Goal: Task Accomplishment & Management: Use online tool/utility

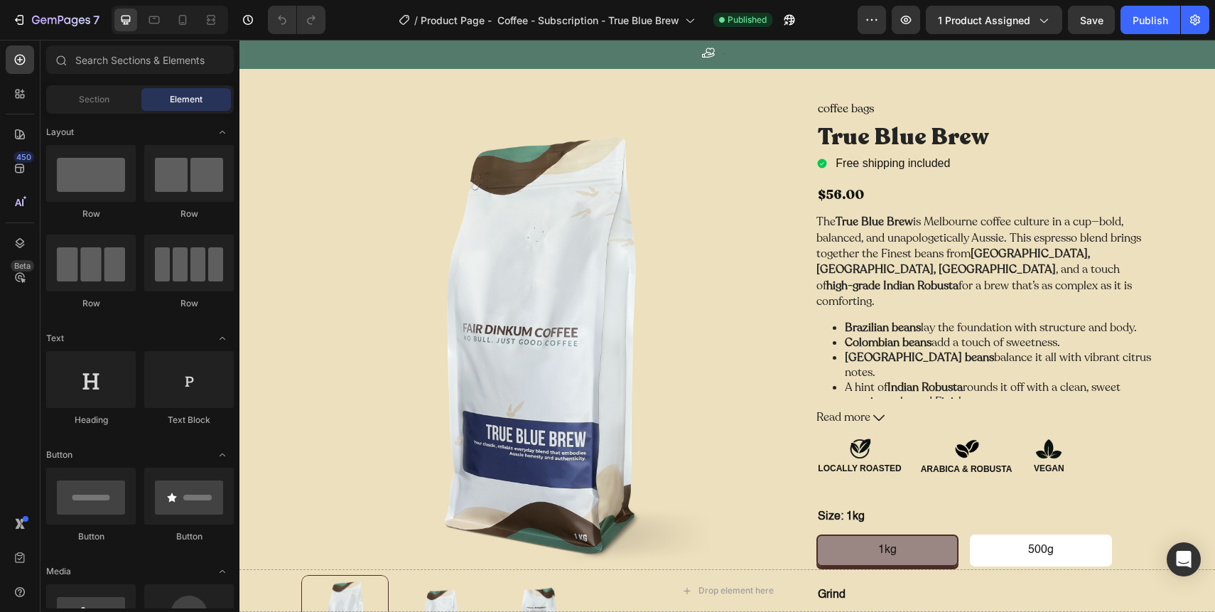
scroll to position [90, 0]
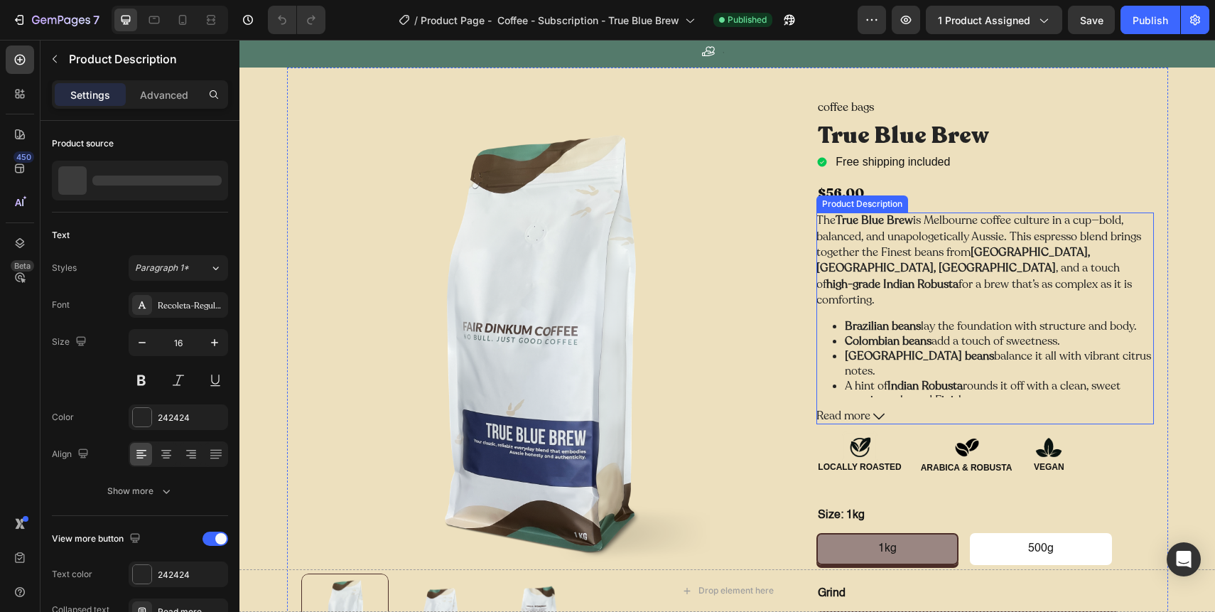
click at [913, 301] on div "The True Blue Brew is Melbourne coffee culture in a cup—bold, balanced, and una…" at bounding box center [984, 304] width 337 height 185
click at [874, 414] on icon at bounding box center [878, 416] width 11 height 6
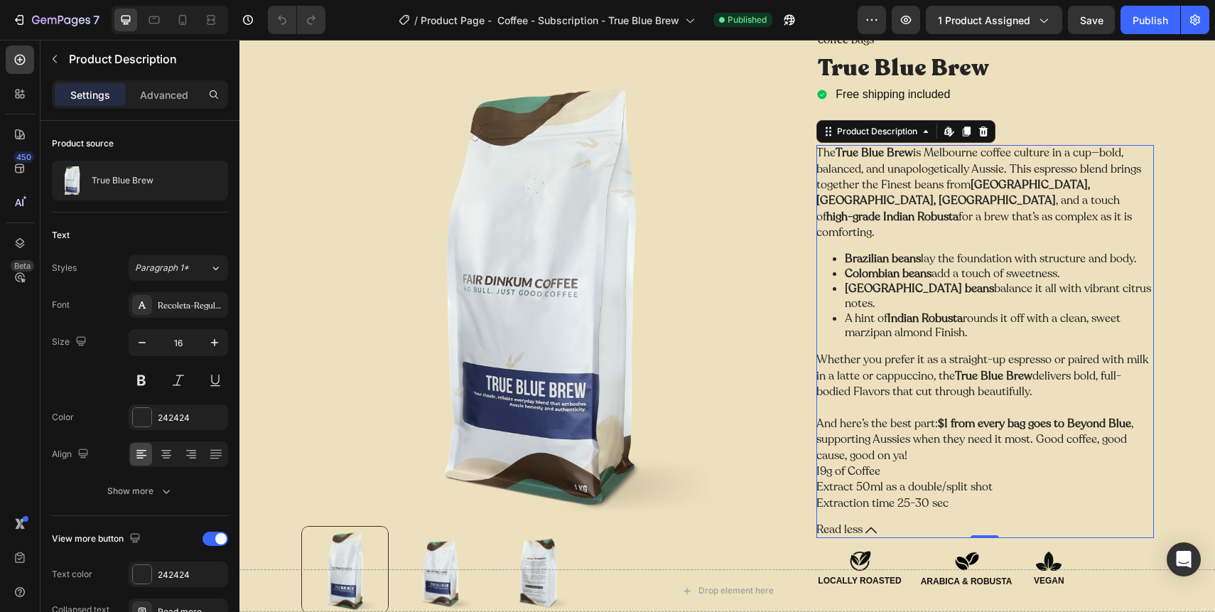
scroll to position [159, 0]
click at [874, 414] on p "And here’s the best part: $1 from every bag goes to Beyond Blue , supporting Au…" at bounding box center [974, 437] width 317 height 48
click at [899, 386] on div "The True Blue Brew is Melbourne coffee culture in a cup—bold, balanced, and una…" at bounding box center [984, 326] width 337 height 366
click at [948, 349] on p "Whether you prefer it as a straight-up espresso or paired with milk in a latte …" at bounding box center [982, 373] width 332 height 48
click at [904, 308] on strong "Indian Robusta" at bounding box center [924, 316] width 75 height 16
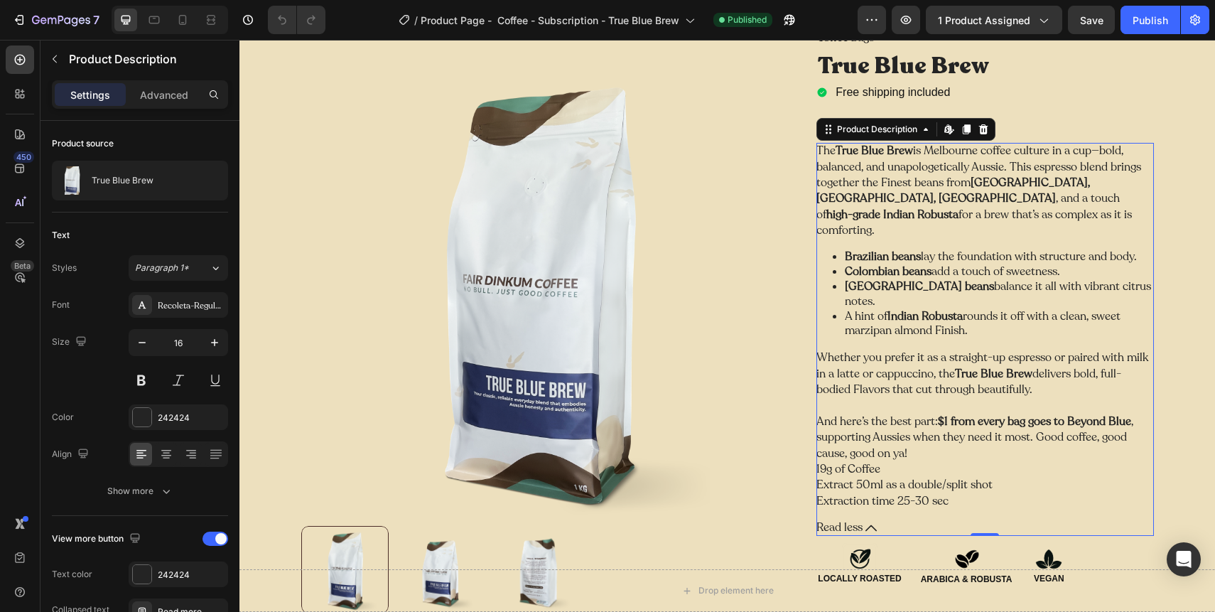
click at [928, 286] on li "Papua New Guinea beans balance it all with vibrant citrus notes." at bounding box center [999, 294] width 308 height 30
click at [931, 309] on li "A hint of Indian Robusta rounds it off with a clean, sweet marzipan almond Fini…" at bounding box center [999, 324] width 308 height 30
click at [950, 133] on icon at bounding box center [951, 132] width 4 height 4
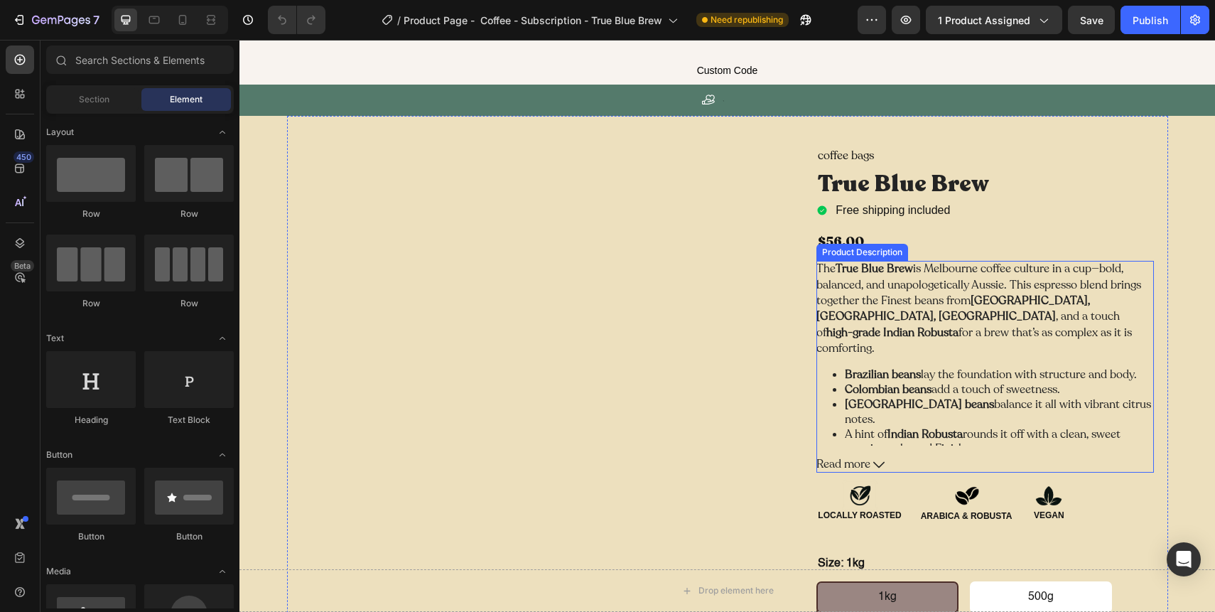
scroll to position [45, 0]
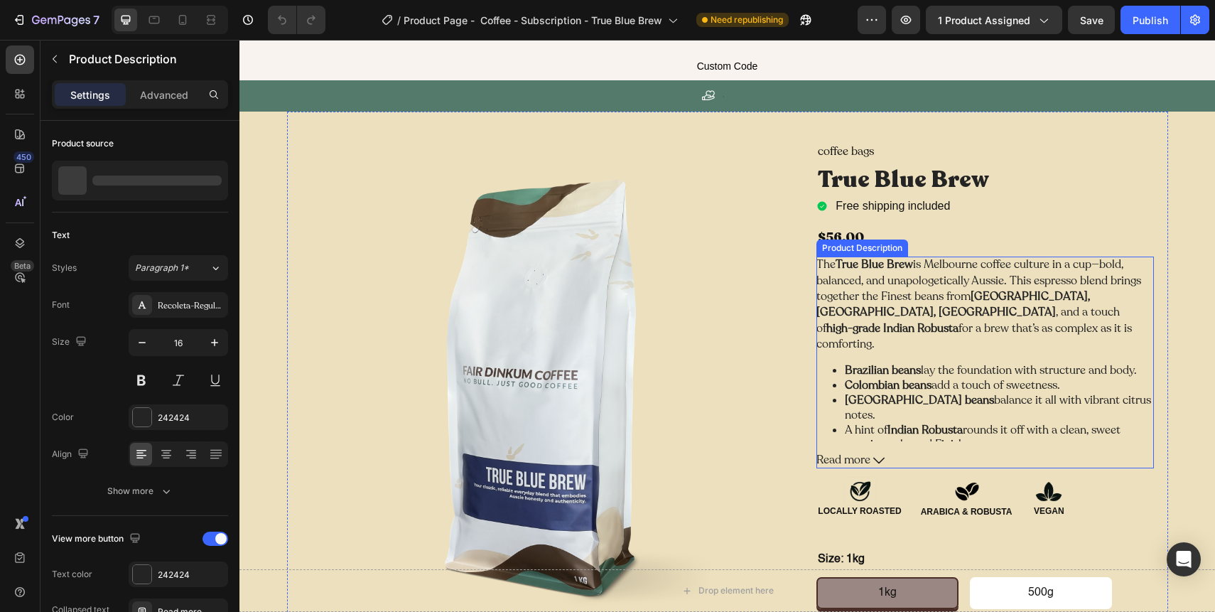
click at [876, 457] on icon at bounding box center [878, 460] width 11 height 11
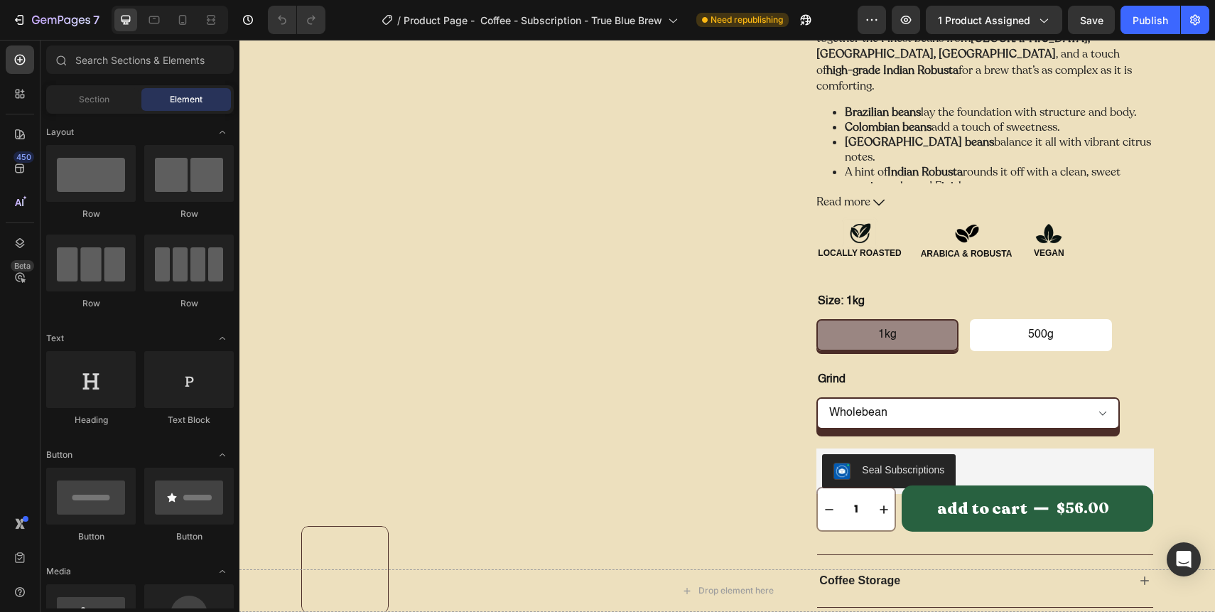
scroll to position [306, 0]
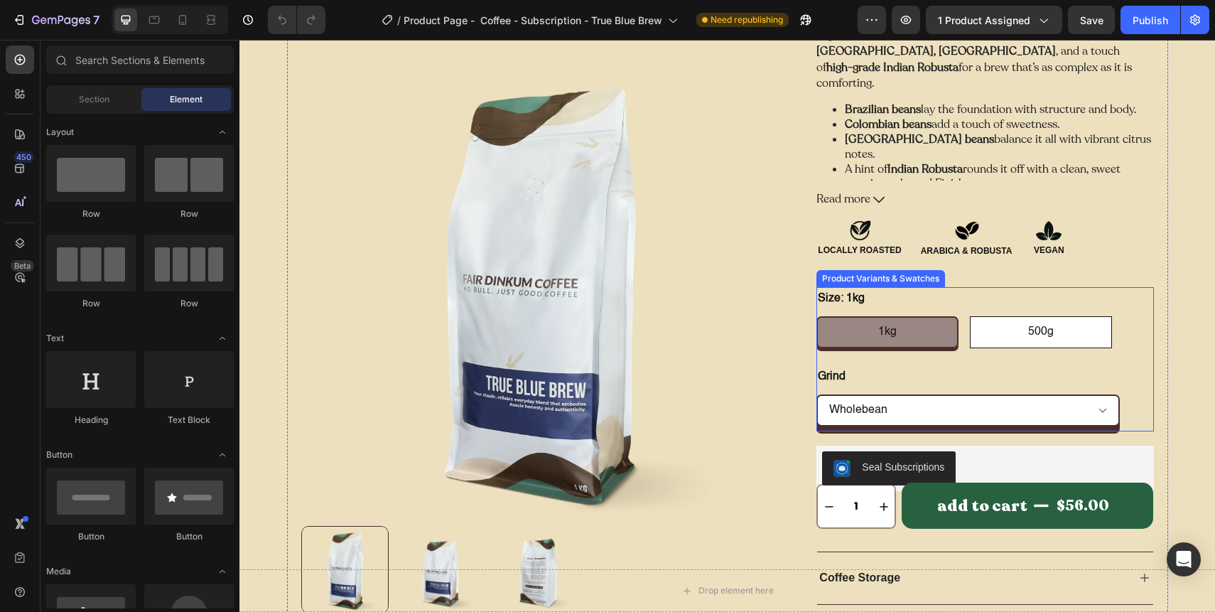
click at [1043, 332] on span "500g" at bounding box center [1041, 331] width 26 height 11
click at [970, 316] on input "500g 500g 500g" at bounding box center [969, 315] width 1 height 1
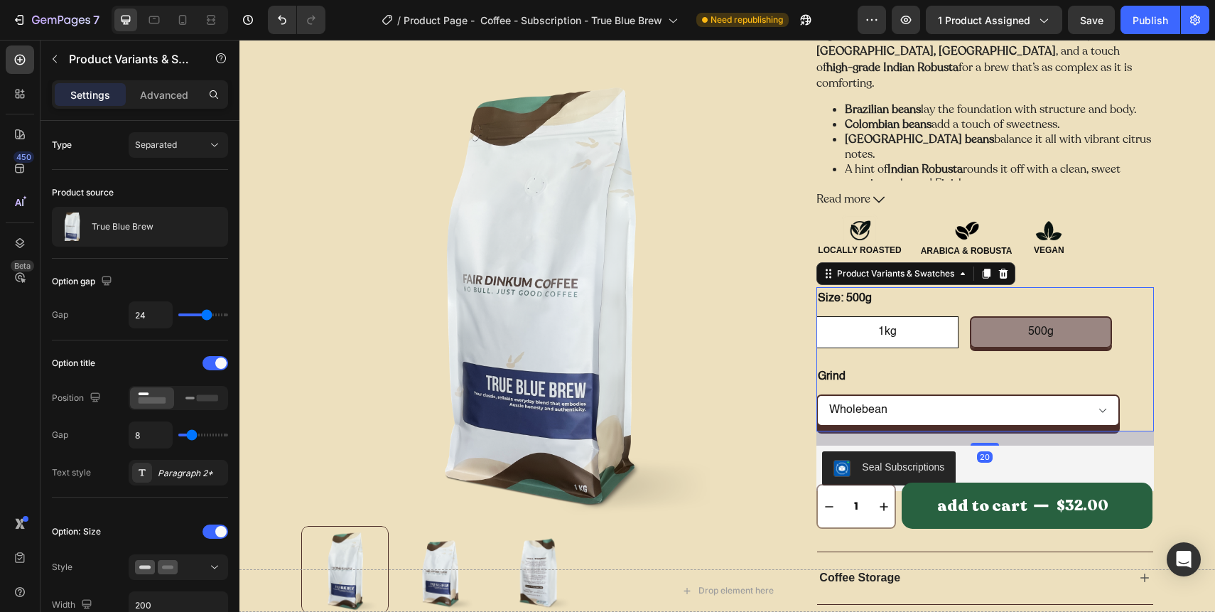
radio input "true"
click at [905, 335] on div "1kg" at bounding box center [887, 332] width 142 height 32
click at [816, 316] on input "1kg 1kg 1kg" at bounding box center [815, 315] width 1 height 1
radio input "false"
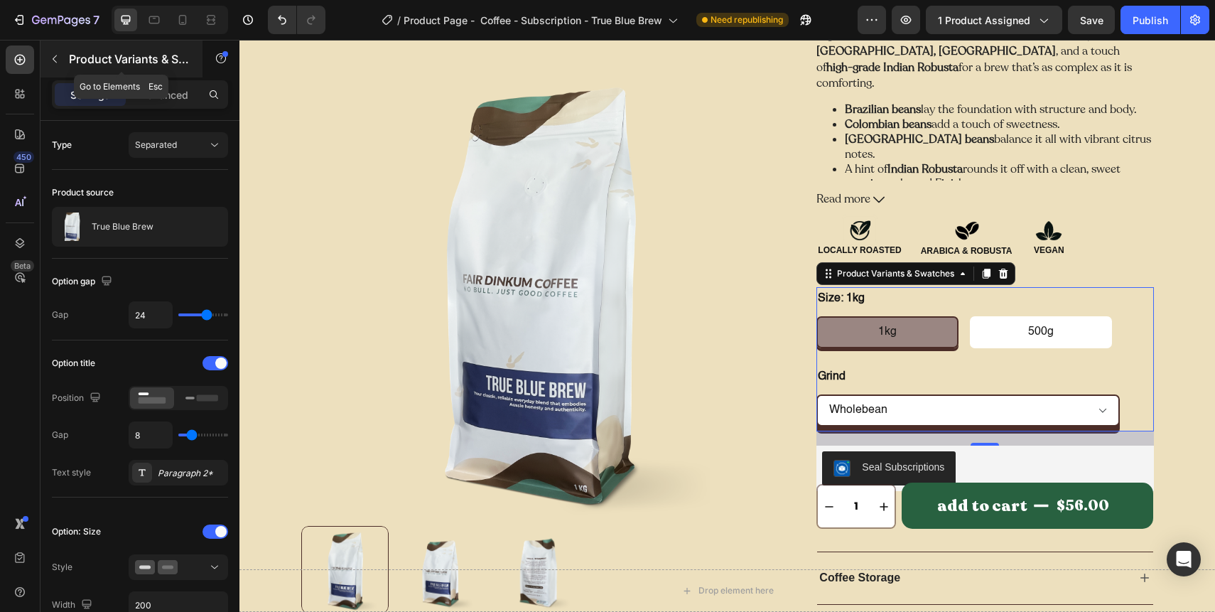
click at [55, 58] on icon "button" at bounding box center [54, 58] width 11 height 11
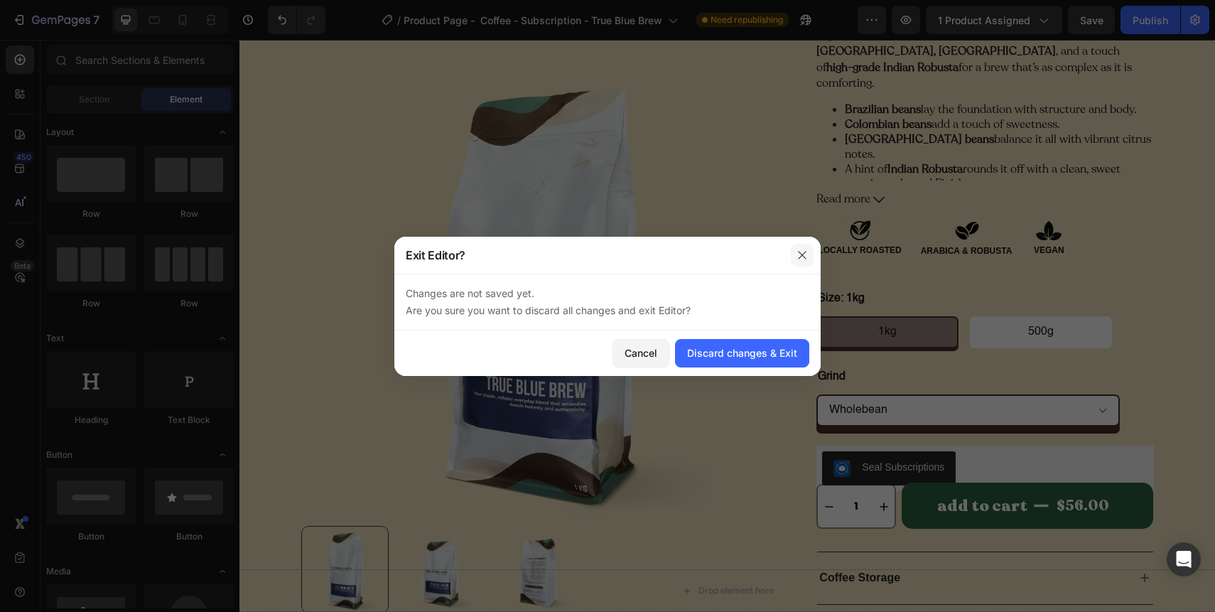
click at [801, 254] on icon "button" at bounding box center [801, 254] width 11 height 11
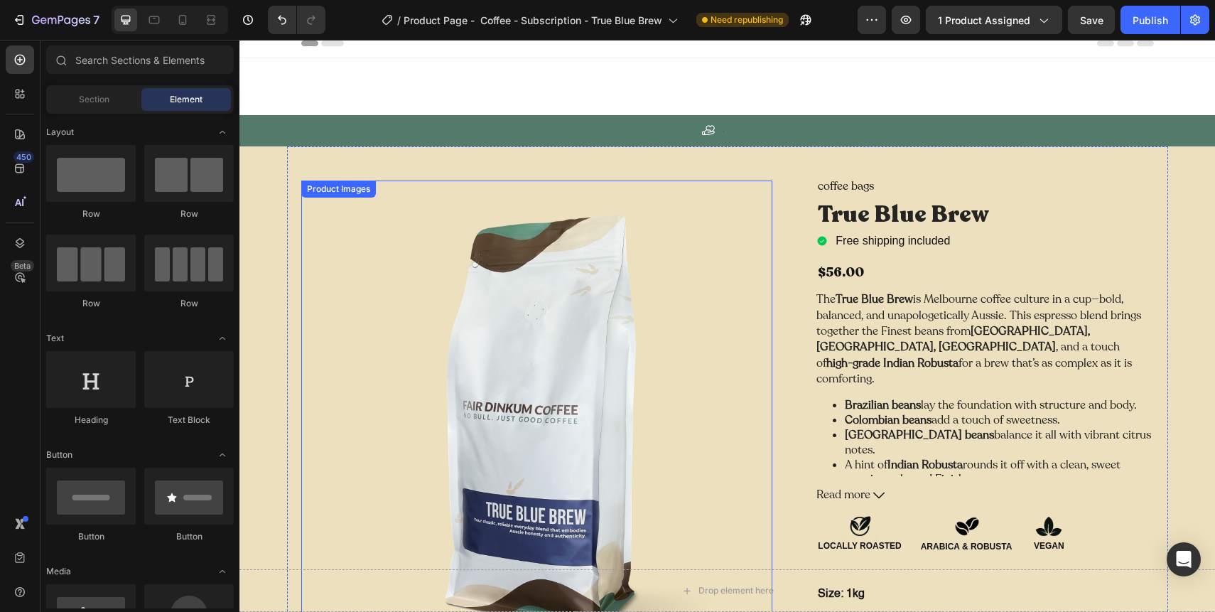
scroll to position [0, 0]
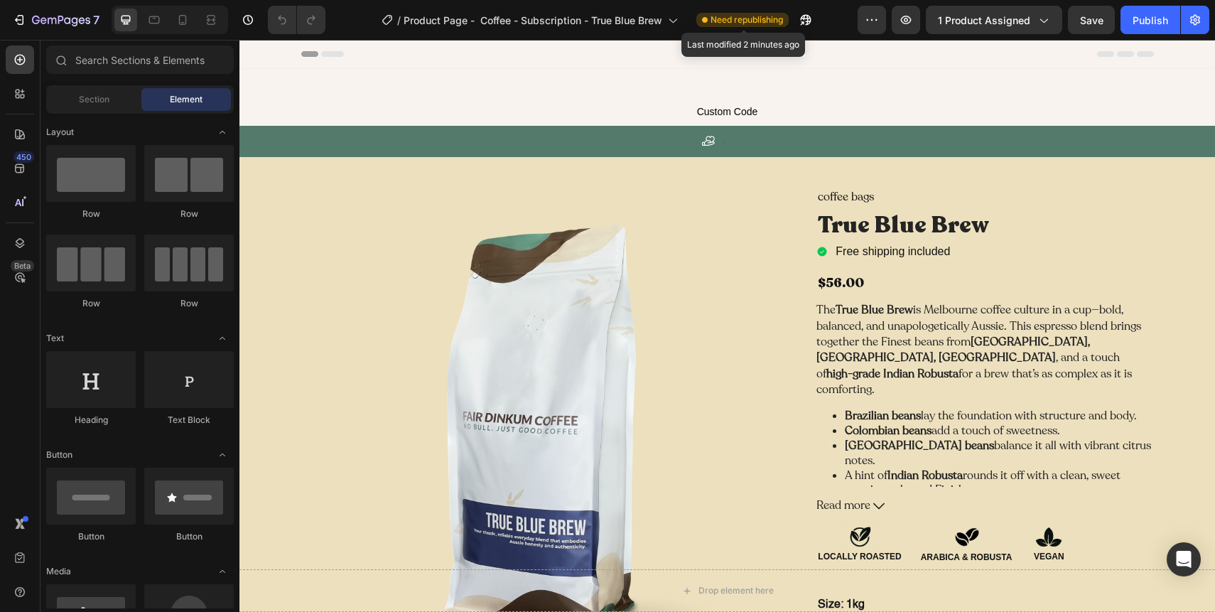
click at [742, 22] on span "Need republishing" at bounding box center [746, 19] width 72 height 13
click at [1126, 21] on button "Publish" at bounding box center [1150, 20] width 60 height 28
click at [47, 17] on icon "button" at bounding box center [61, 21] width 58 height 12
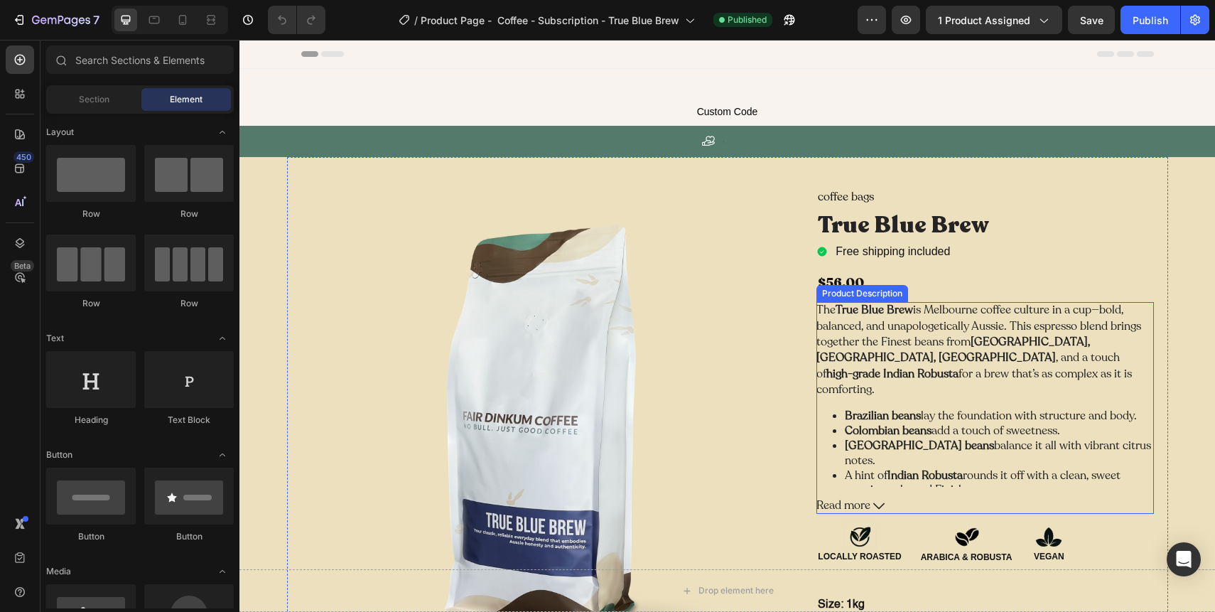
click at [932, 355] on p "The True Blue Brew is Melbourne coffee culture in a cup—bold, balanced, and una…" at bounding box center [978, 349] width 325 height 95
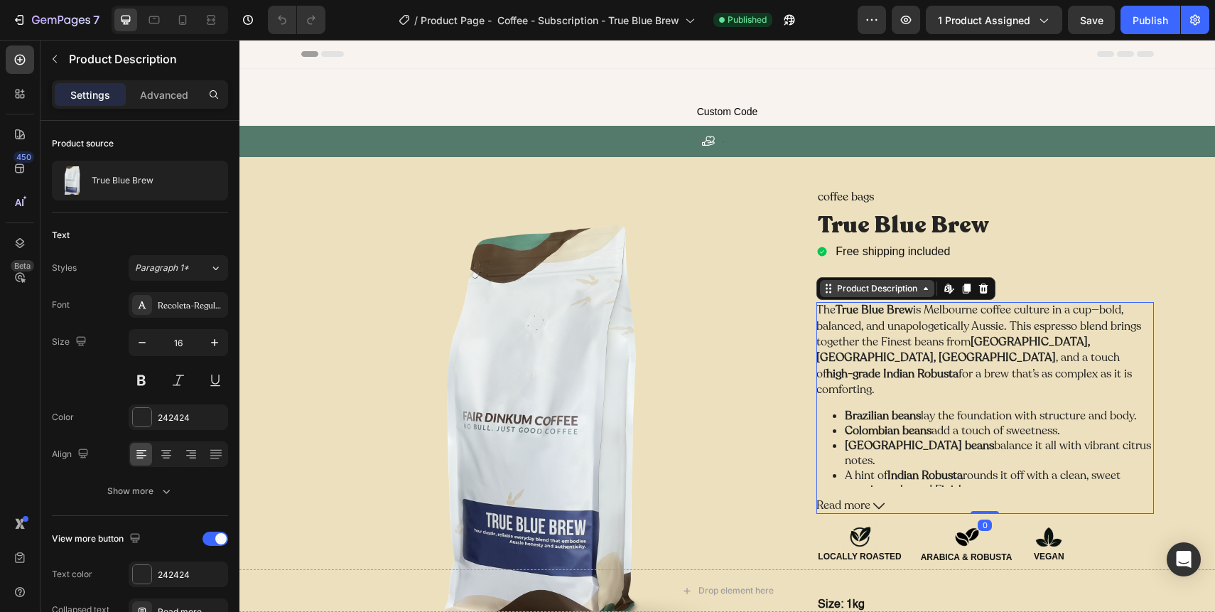
click at [926, 291] on icon at bounding box center [925, 288] width 11 height 11
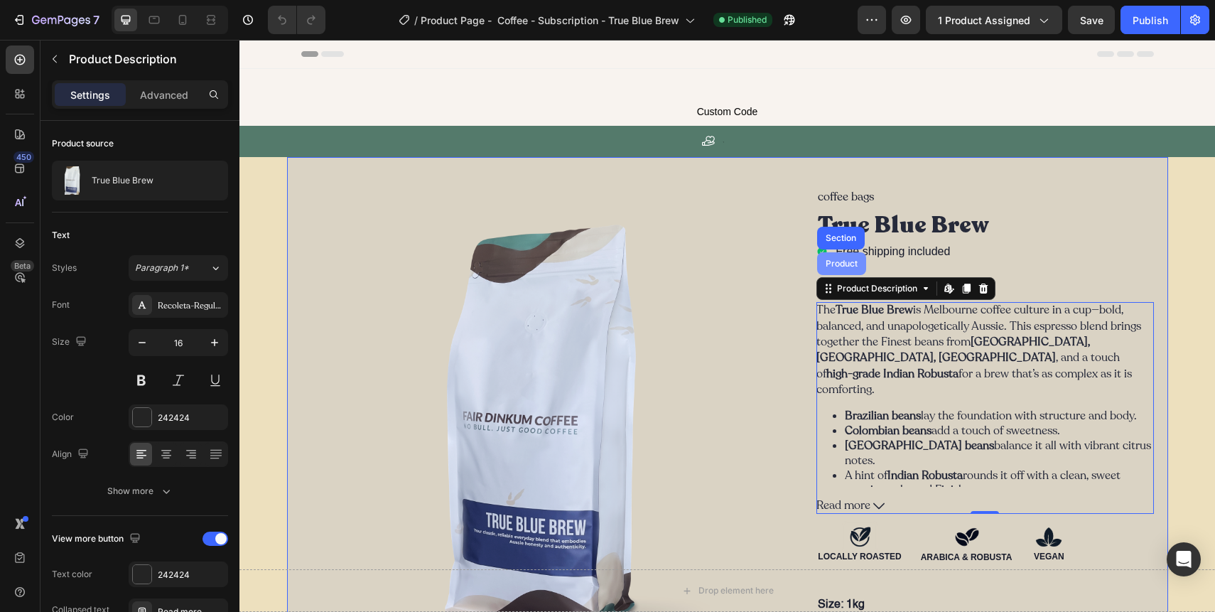
click at [850, 267] on div "Product" at bounding box center [842, 263] width 38 height 9
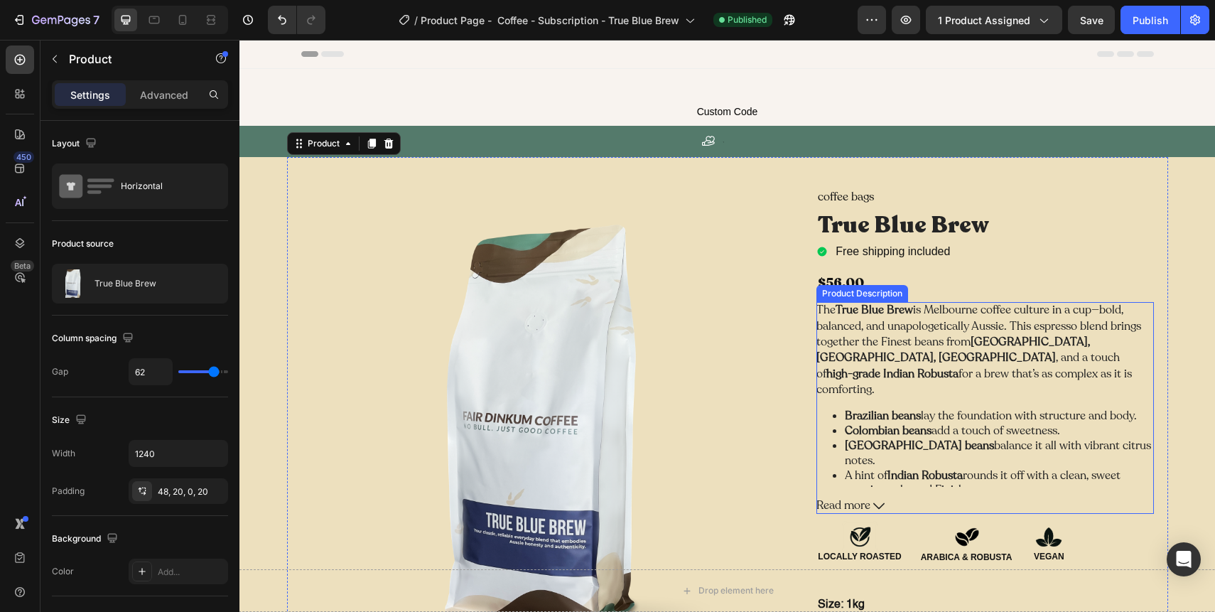
click at [909, 372] on p "The True Blue Brew is Melbourne coffee culture in a cup—bold, balanced, and una…" at bounding box center [978, 349] width 325 height 95
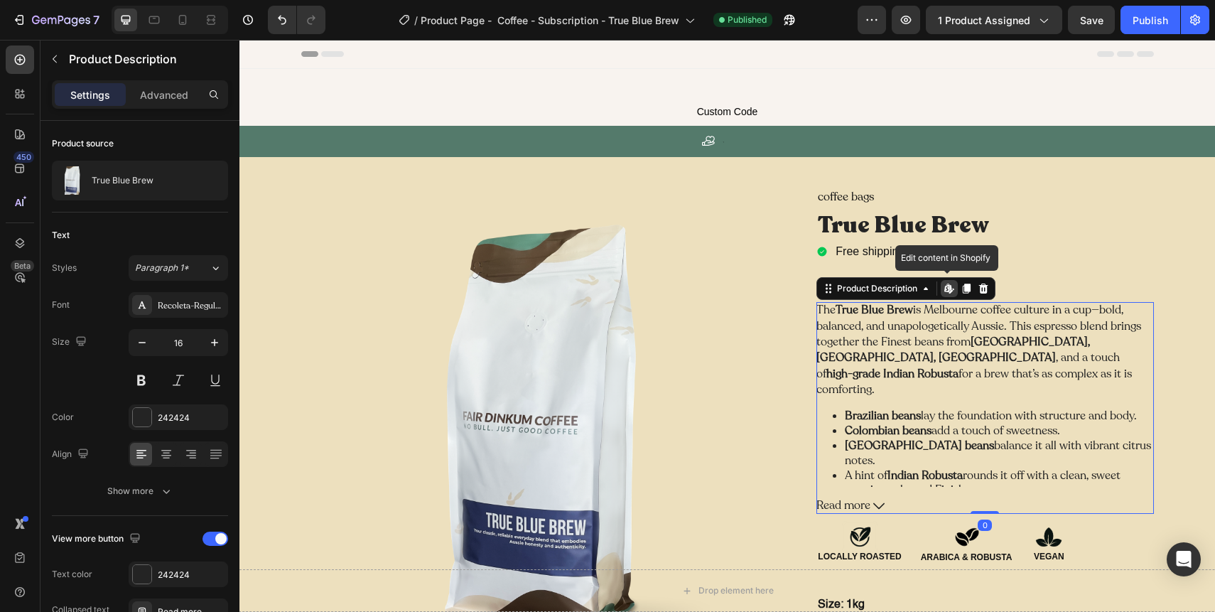
click at [948, 287] on icon at bounding box center [947, 287] width 6 height 9
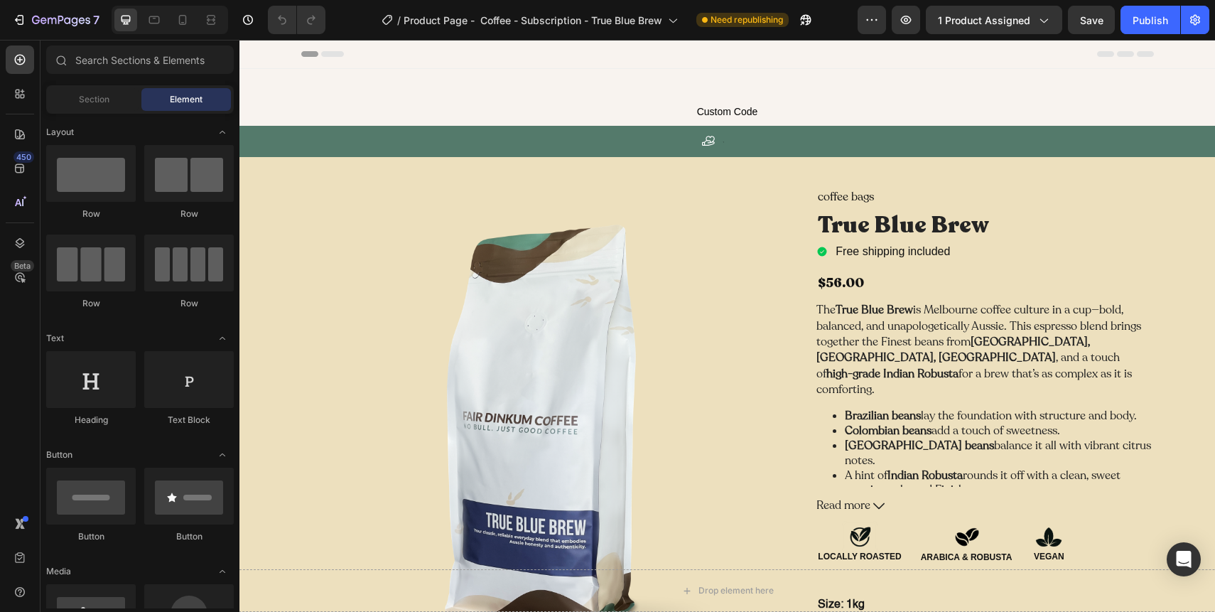
radio input "true"
click at [979, 310] on p "The True Blue Brew is Melbourne coffee culture in a cup—bold, balanced, and una…" at bounding box center [978, 349] width 325 height 95
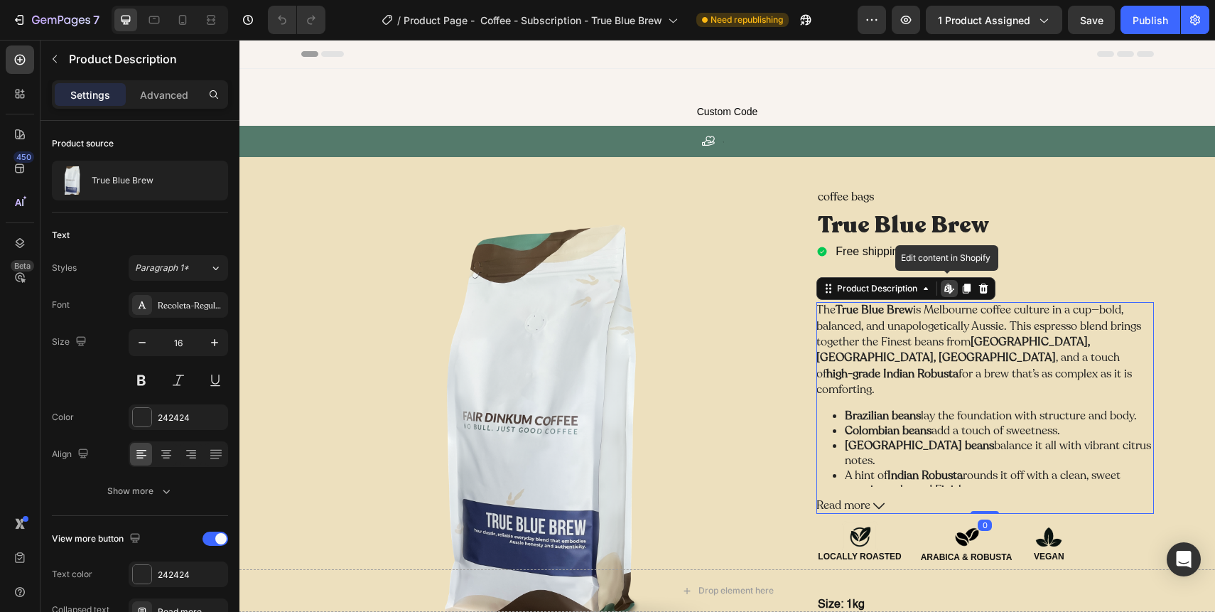
click at [948, 288] on icon at bounding box center [948, 288] width 11 height 11
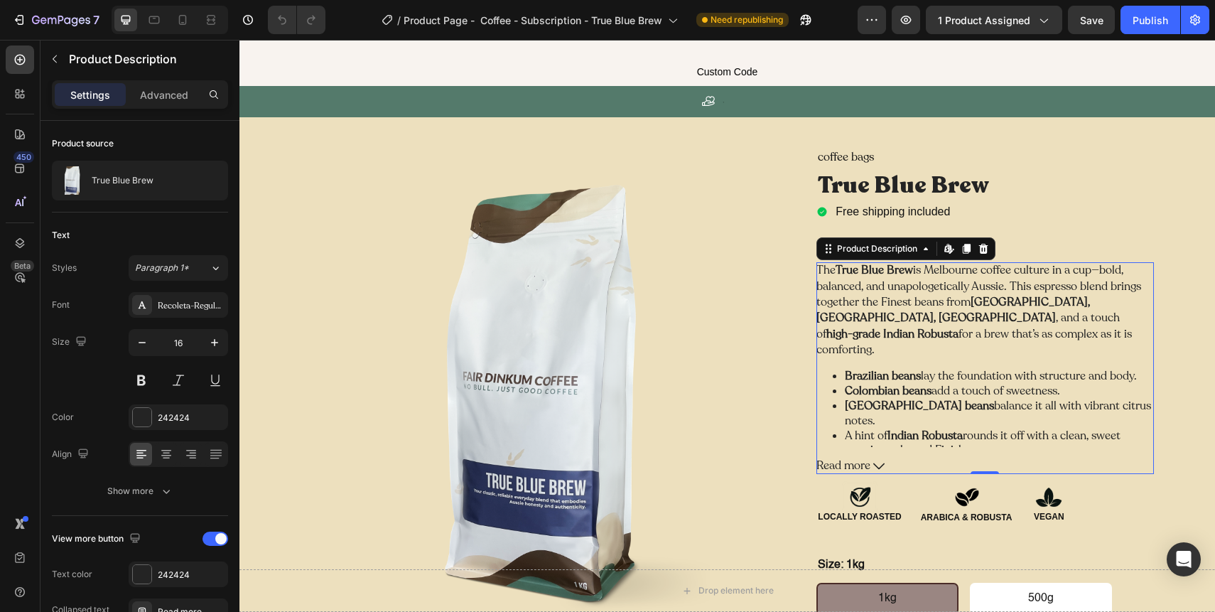
scroll to position [67, 0]
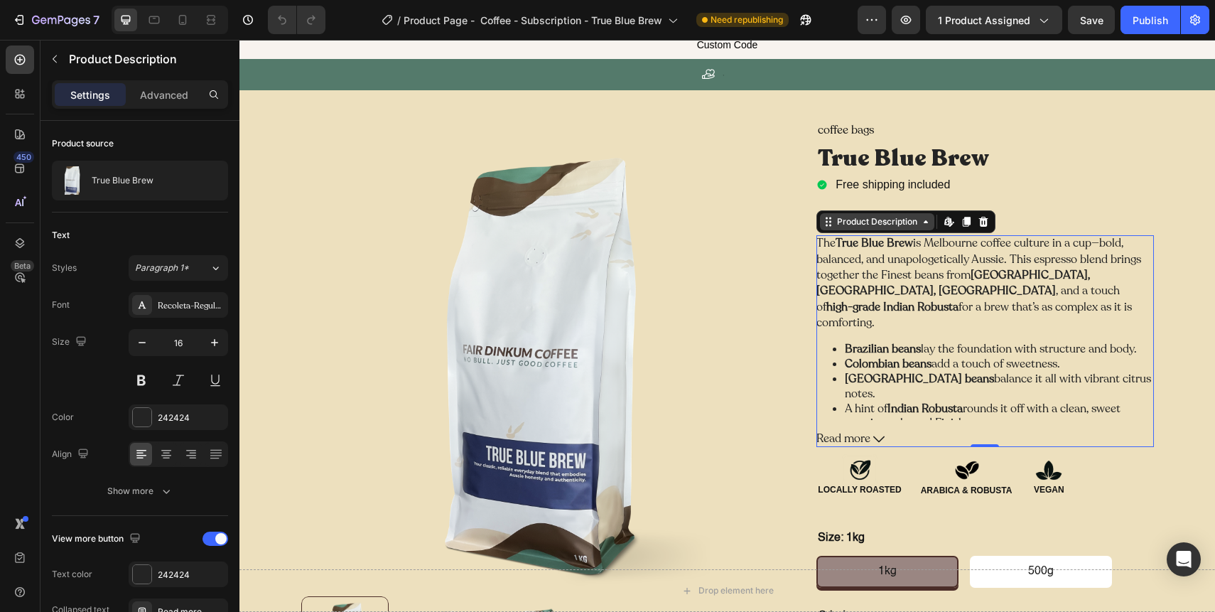
click at [855, 228] on div "Product Description" at bounding box center [877, 221] width 114 height 17
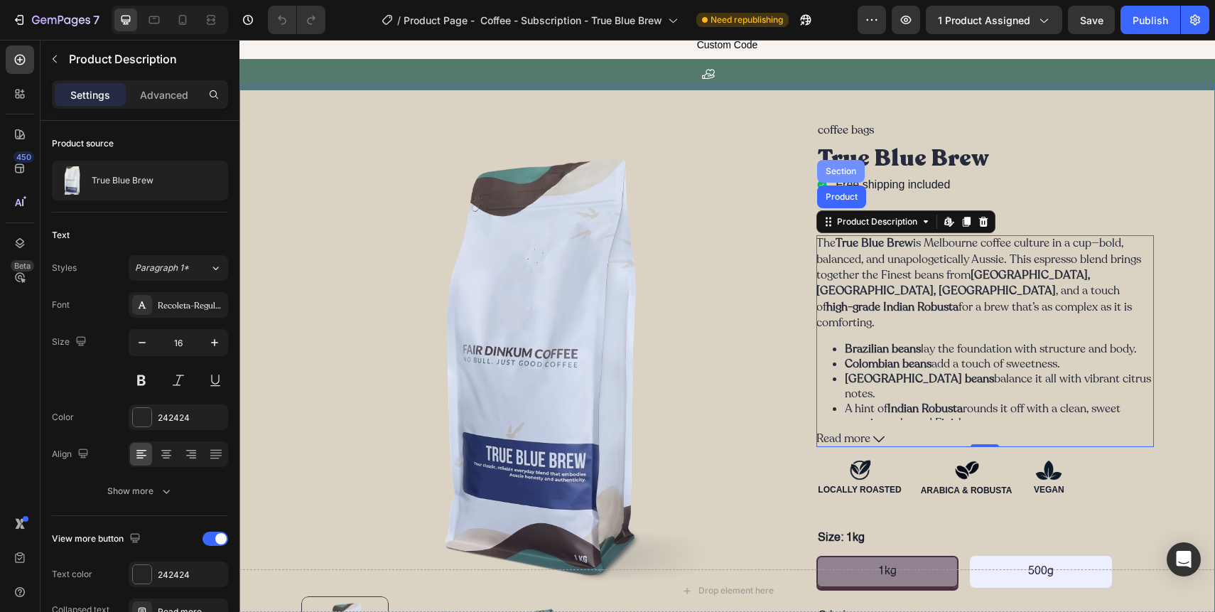
click at [839, 168] on div "Section" at bounding box center [841, 171] width 36 height 9
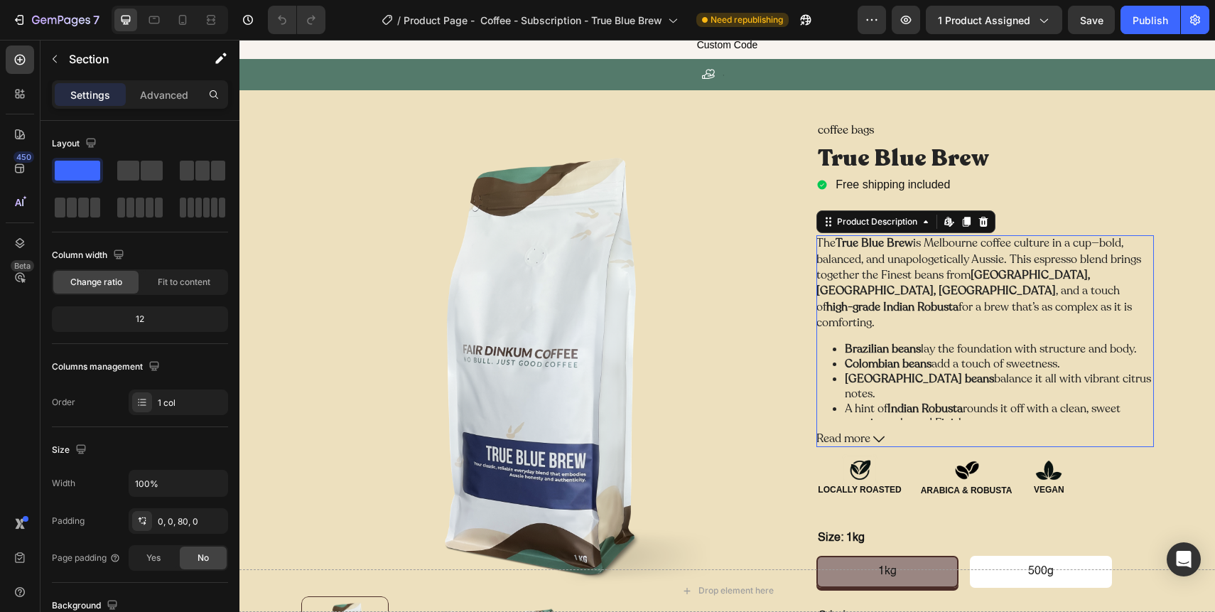
click at [1008, 357] on li "Colombian beans add a touch of sweetness." at bounding box center [999, 364] width 308 height 15
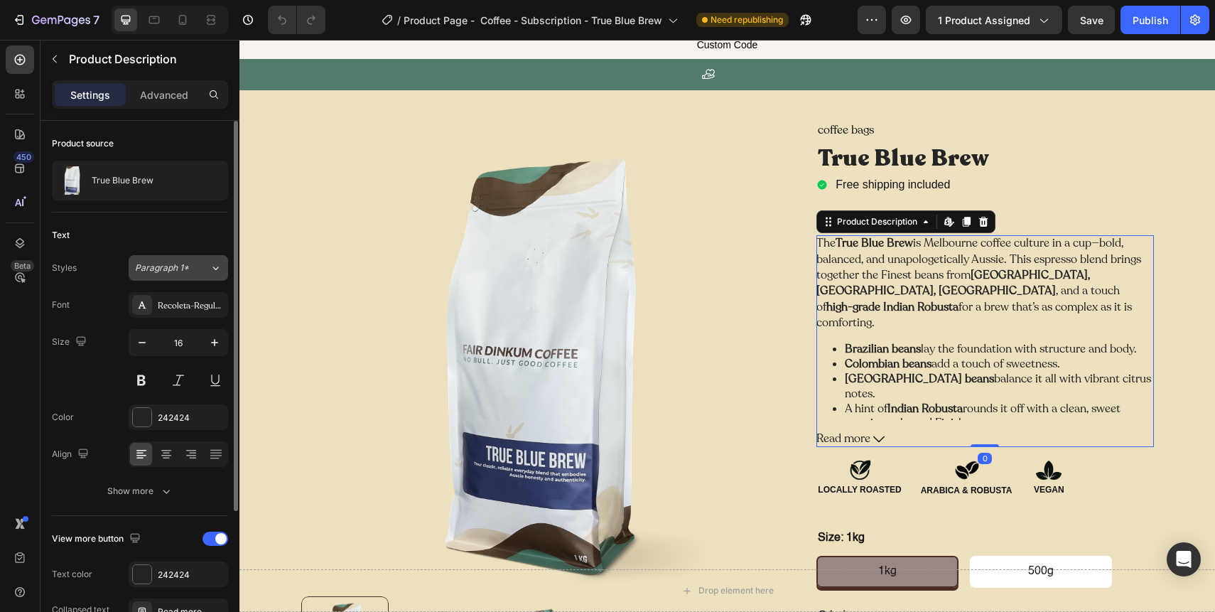
click at [194, 272] on div "Paragraph 1*" at bounding box center [172, 267] width 75 height 13
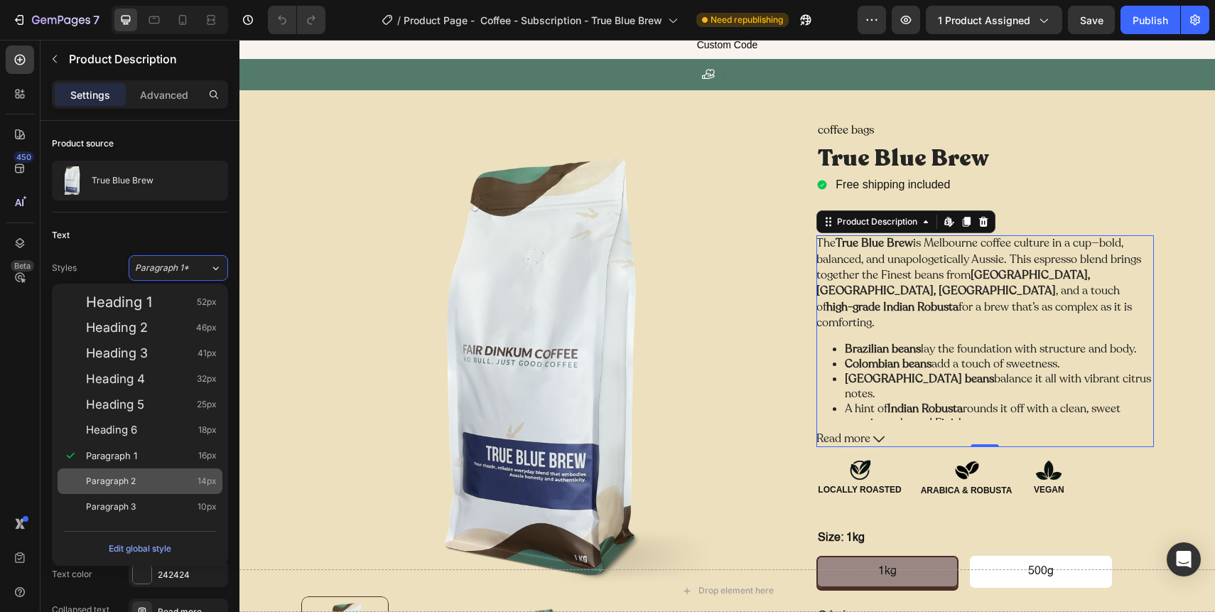
click at [141, 482] on div "Paragraph 2 14px" at bounding box center [151, 481] width 131 height 14
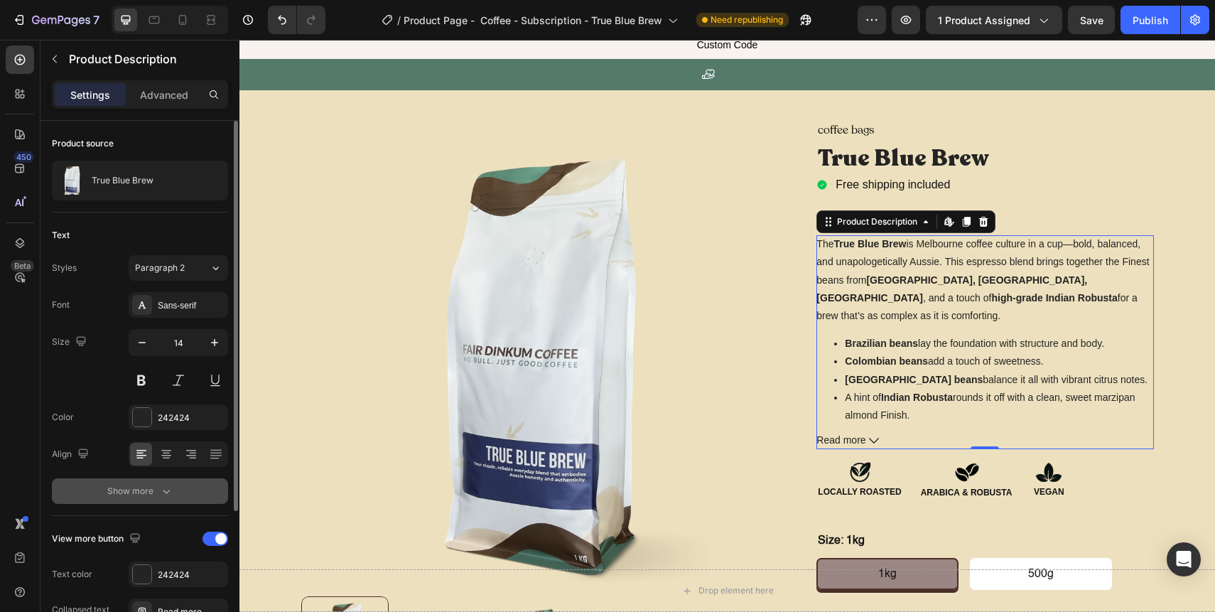
click at [126, 497] on div "Show more" at bounding box center [140, 491] width 66 height 14
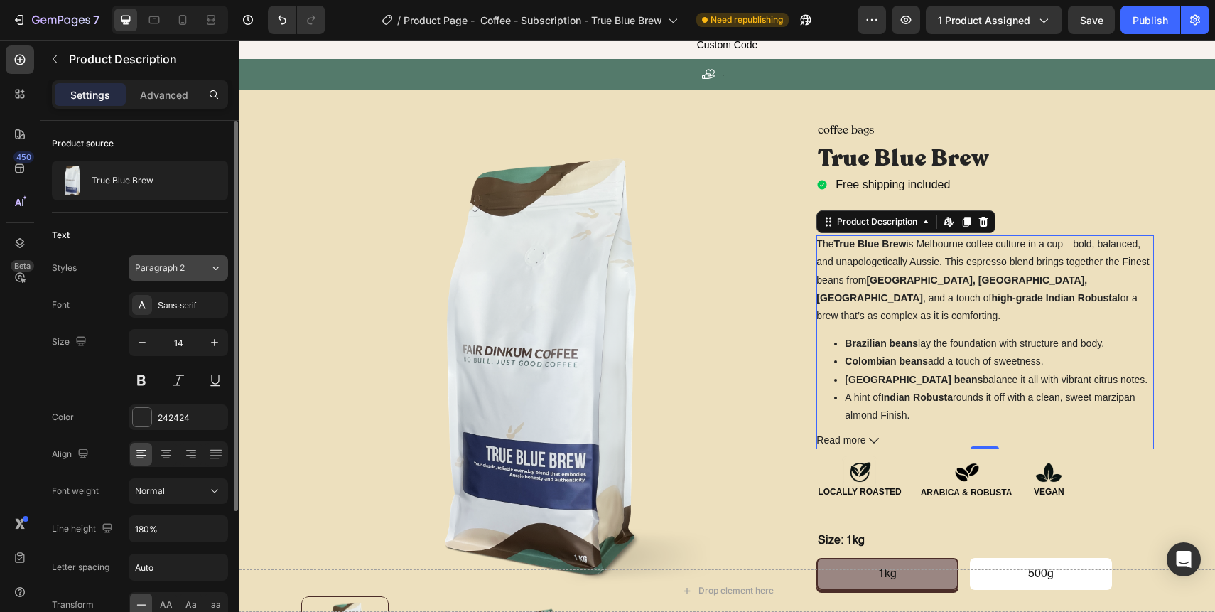
click at [157, 264] on span "Paragraph 2" at bounding box center [160, 267] width 50 height 13
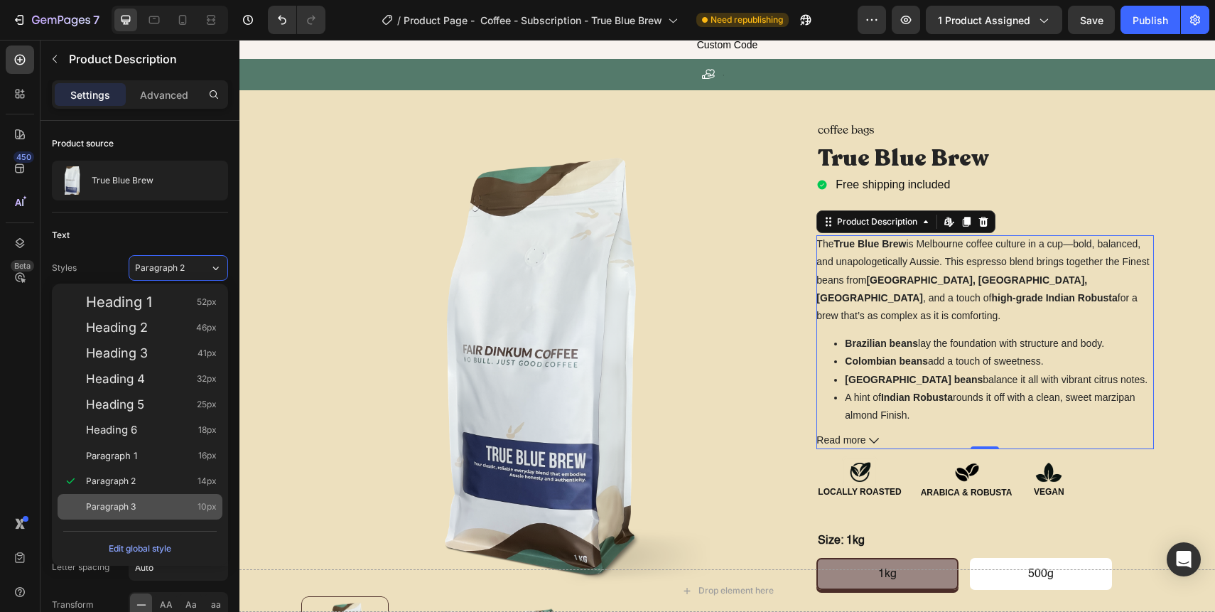
click at [129, 511] on span "Paragraph 3" at bounding box center [111, 506] width 50 height 14
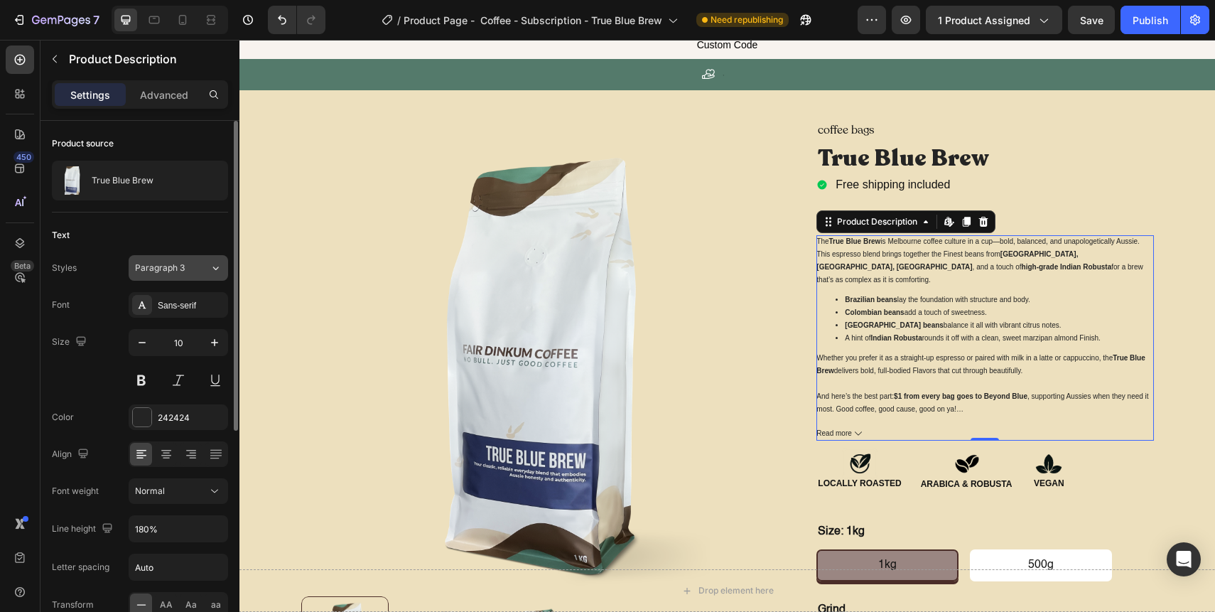
click at [167, 274] on button "Paragraph 3" at bounding box center [178, 268] width 99 height 26
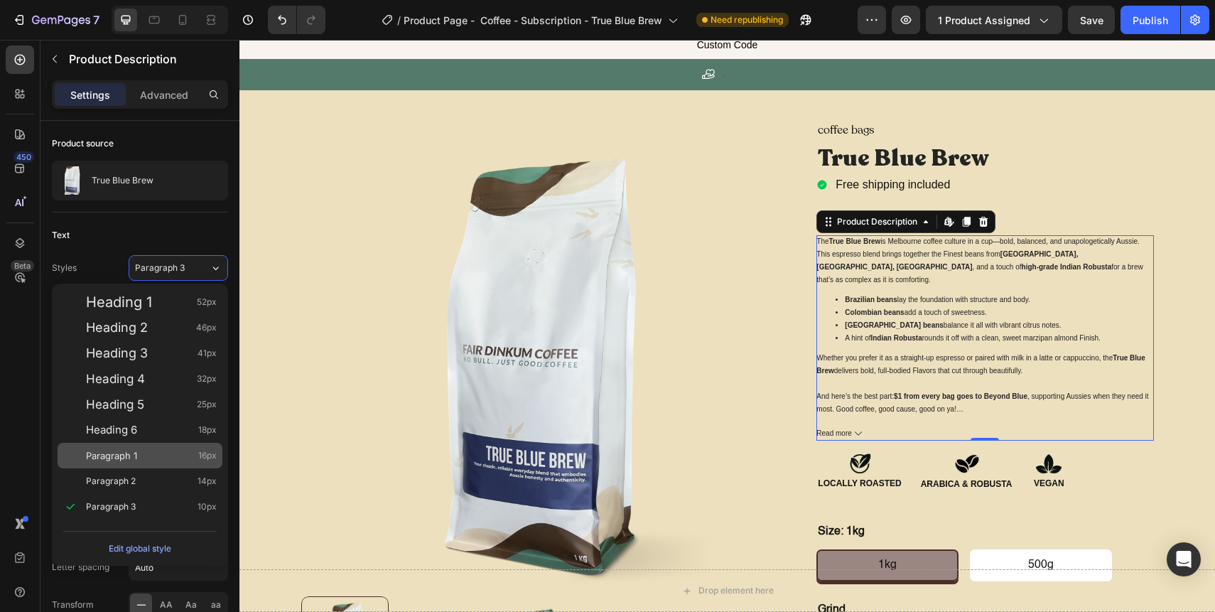
click at [127, 460] on span "Paragraph 1" at bounding box center [111, 455] width 51 height 14
type input "16"
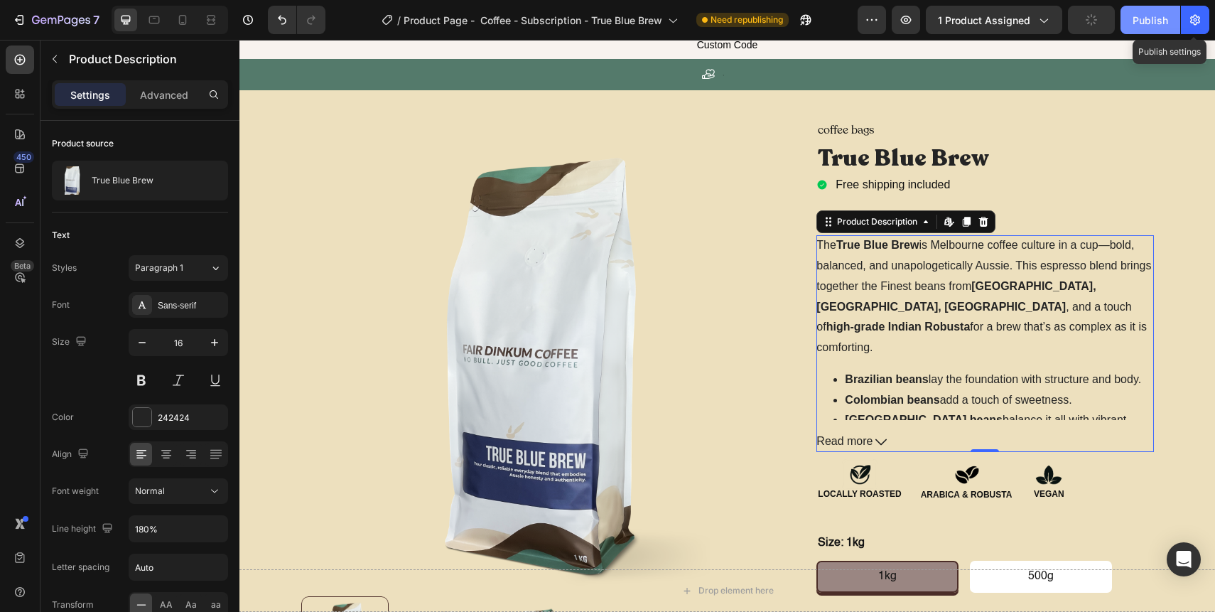
click at [1159, 17] on div "Publish" at bounding box center [1150, 20] width 36 height 15
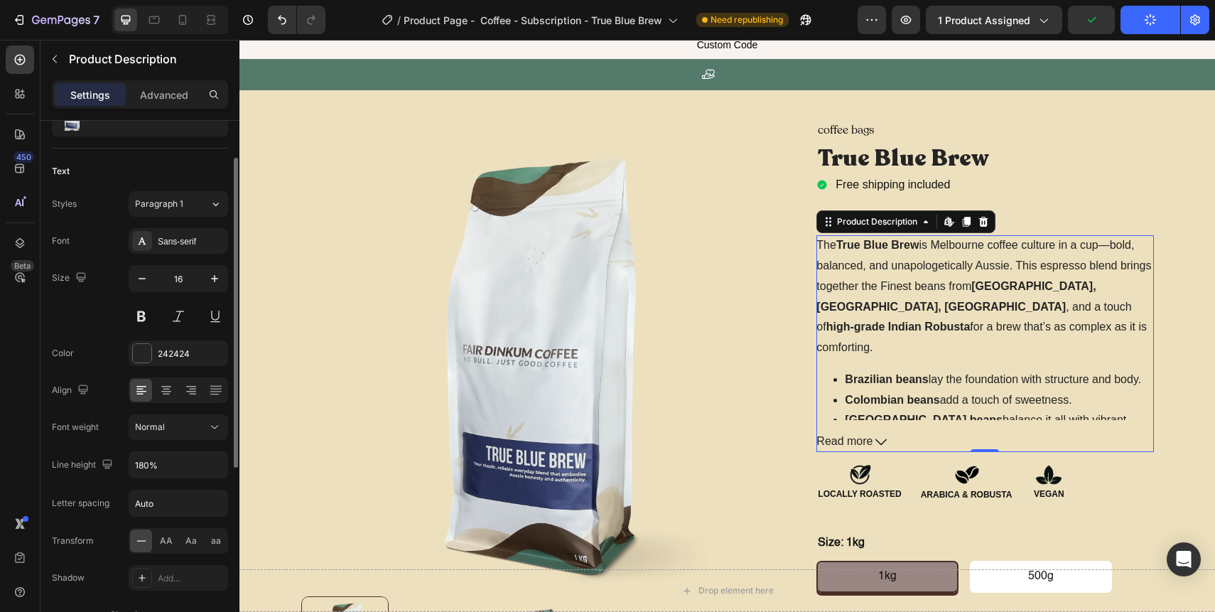
scroll to position [67, 0]
click at [171, 232] on div "Sans-serif" at bounding box center [191, 238] width 67 height 13
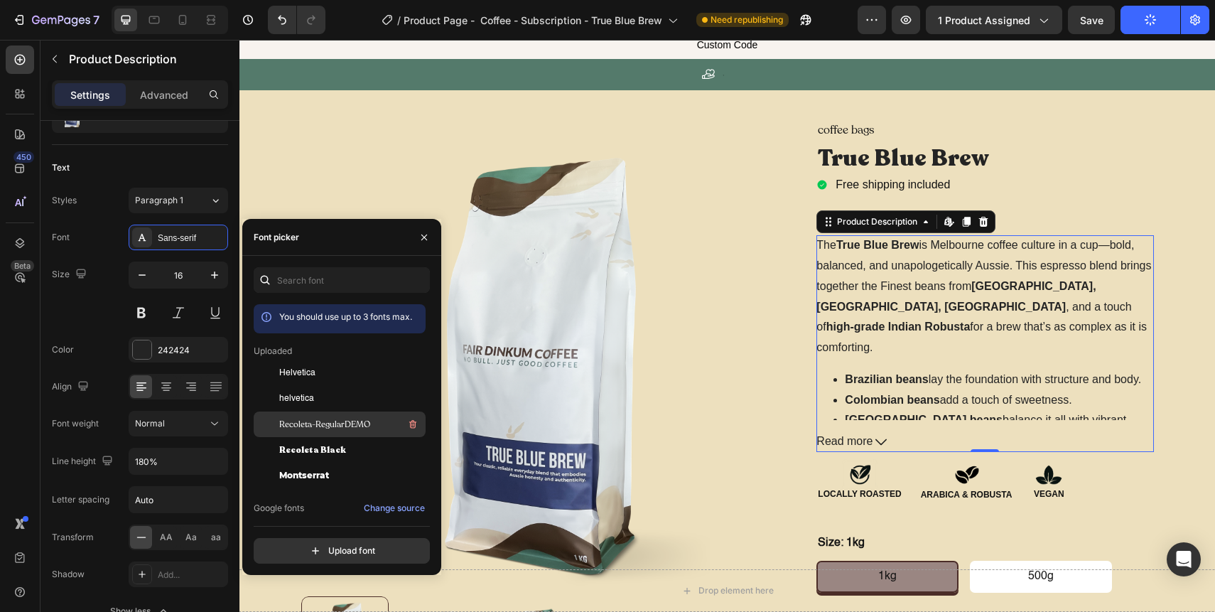
click at [316, 425] on span "Recoleta-RegularDEMO" at bounding box center [324, 424] width 91 height 13
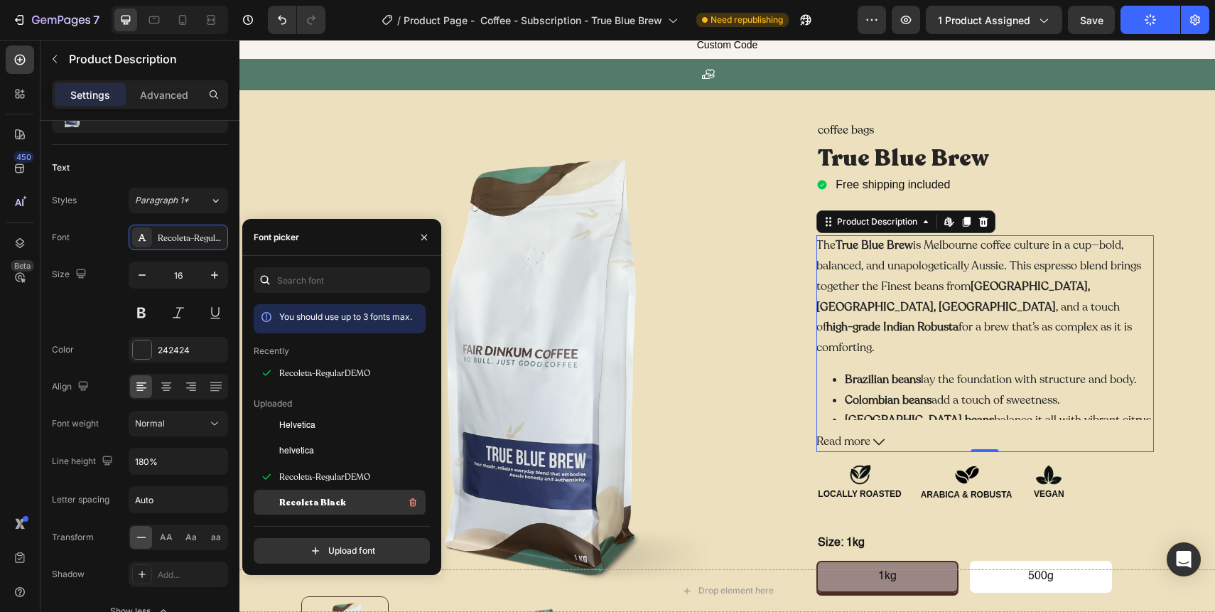
click at [320, 497] on span "Recoleta Black" at bounding box center [312, 502] width 67 height 13
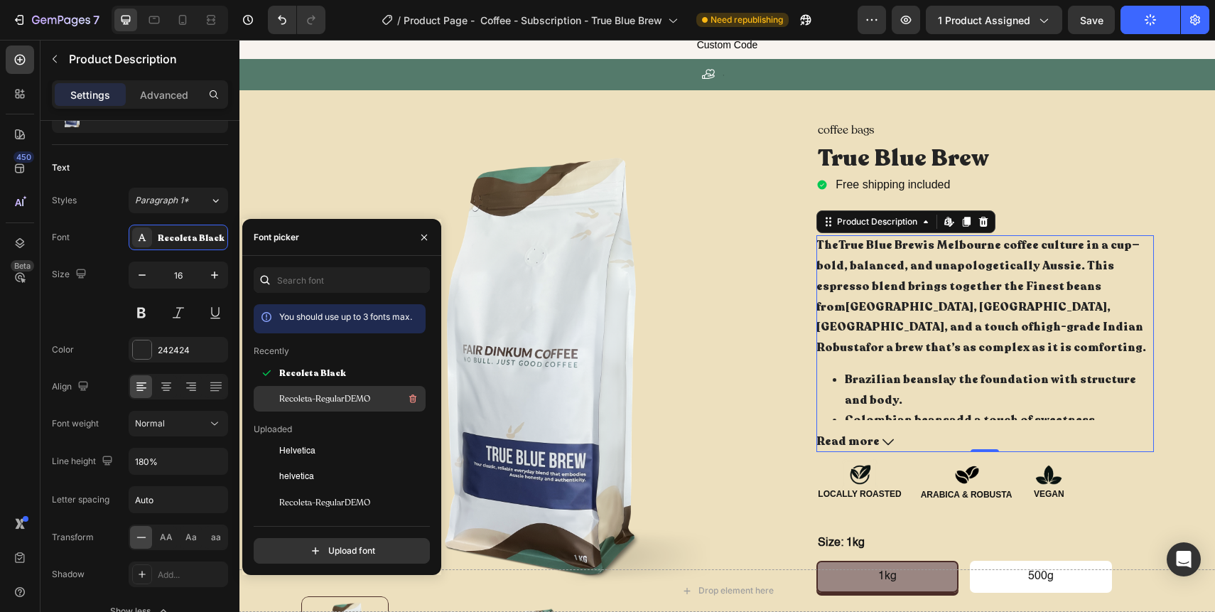
click at [317, 392] on span "Recoleta-RegularDEMO" at bounding box center [324, 398] width 91 height 13
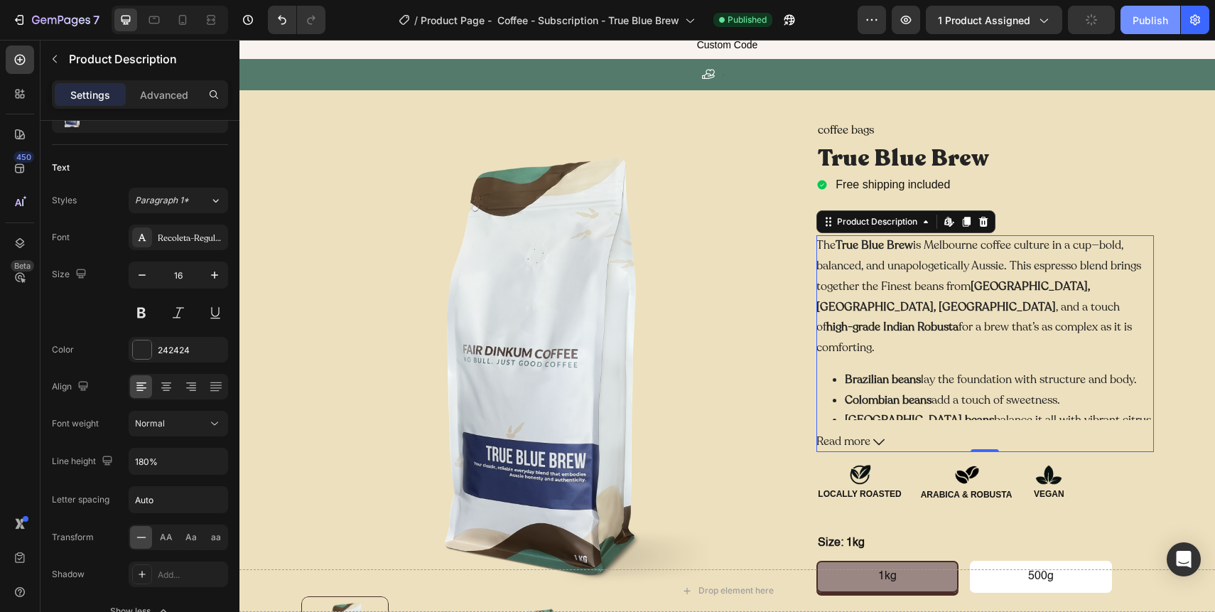
click at [1135, 20] on div "Publish" at bounding box center [1150, 20] width 36 height 15
click at [1153, 16] on div "Publish" at bounding box center [1150, 20] width 36 height 15
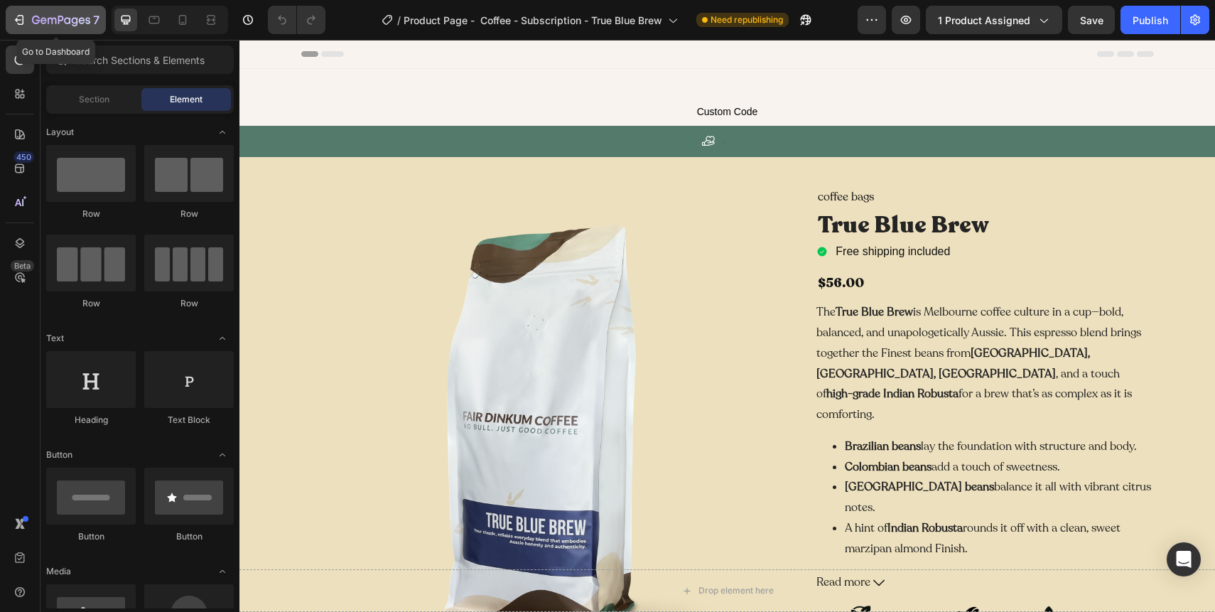
click at [42, 23] on icon "button" at bounding box center [43, 20] width 6 height 6
click at [1151, 21] on div "Publish" at bounding box center [1150, 20] width 36 height 15
click at [41, 21] on icon "button" at bounding box center [43, 20] width 6 height 6
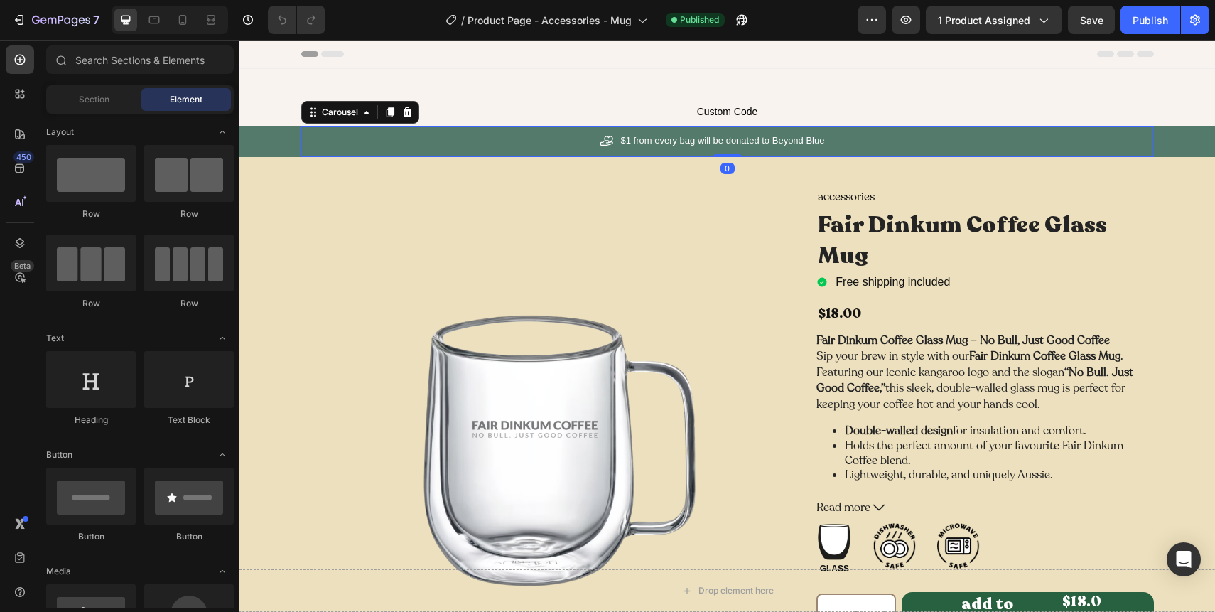
click at [703, 151] on div "Icon $1 from every bag will be donated to Beyond Blue Text Block Row Carousel 0" at bounding box center [727, 141] width 852 height 31
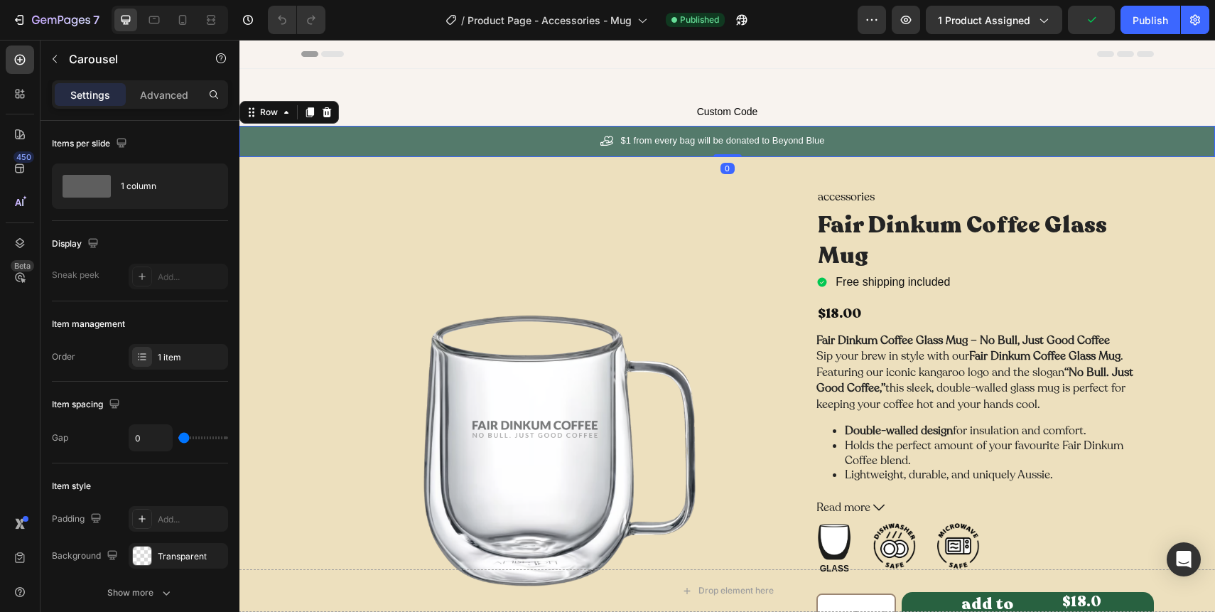
click at [271, 141] on div "Icon $1 from every bag will be donated to Beyond Blue Text Block Row Carousel" at bounding box center [726, 141] width 975 height 31
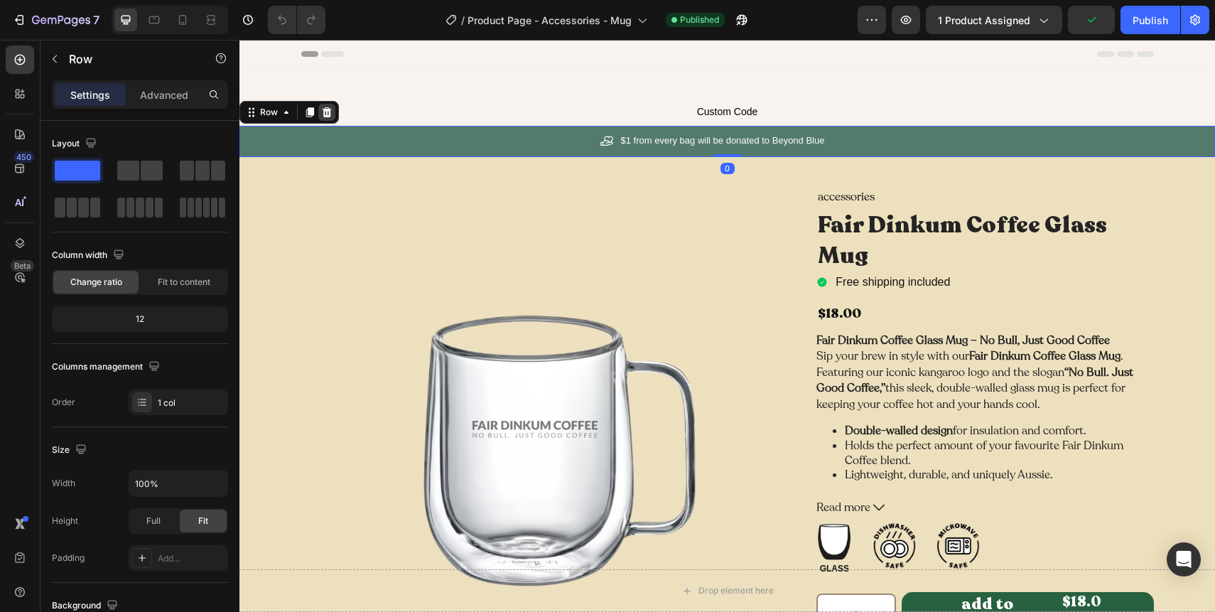
click at [330, 112] on icon at bounding box center [326, 112] width 11 height 11
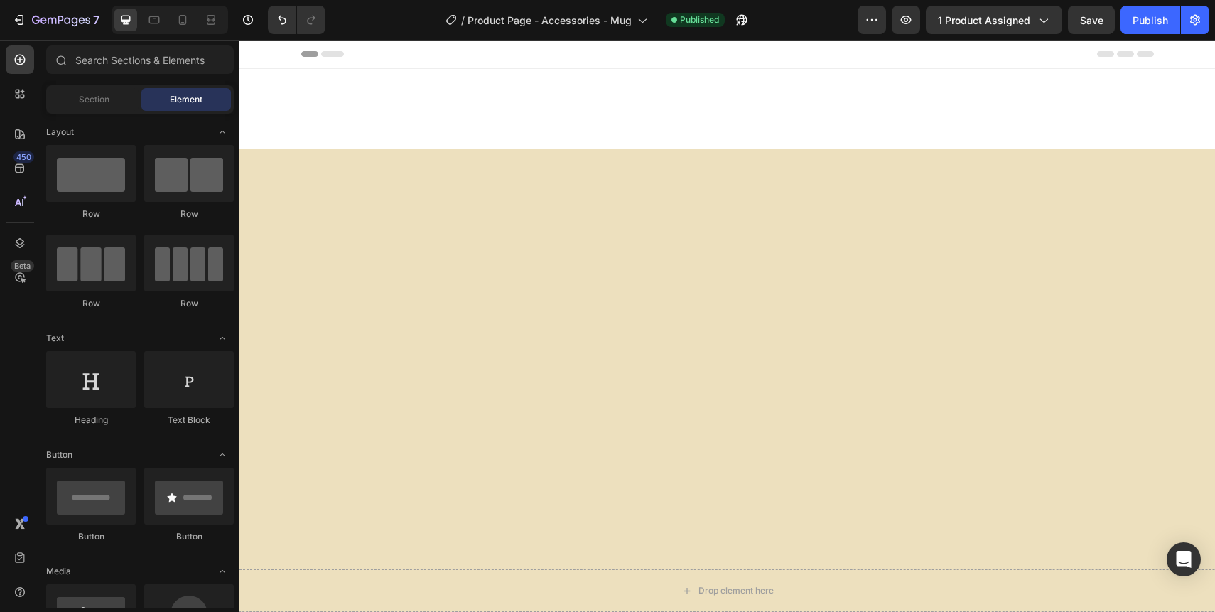
scroll to position [1154, 0]
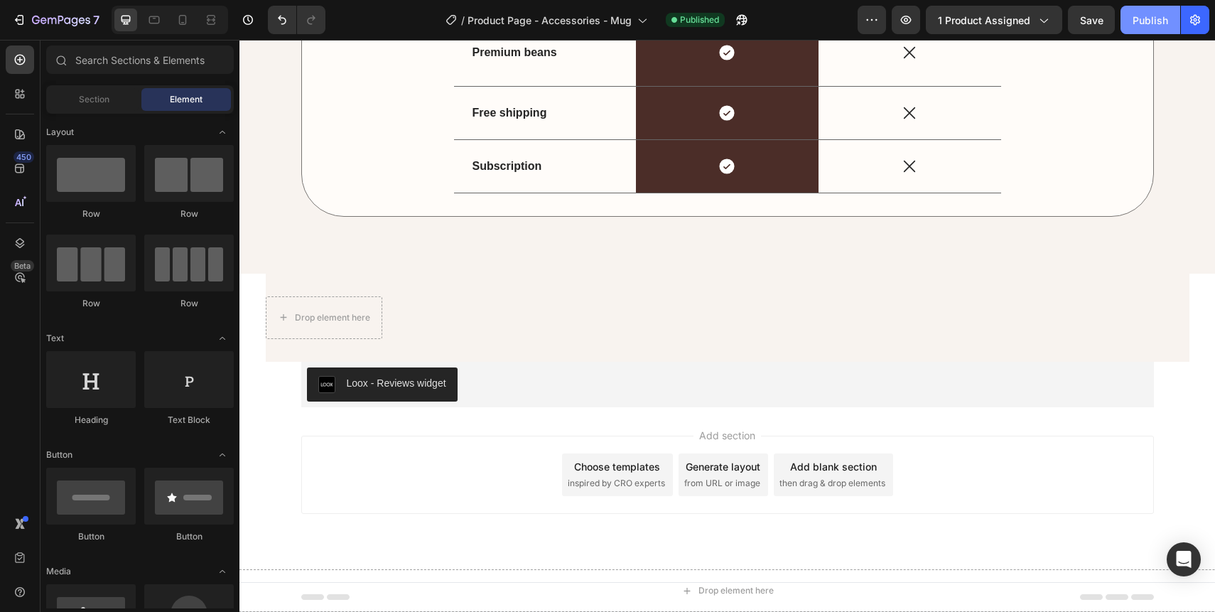
click at [1149, 21] on div "Publish" at bounding box center [1150, 20] width 36 height 15
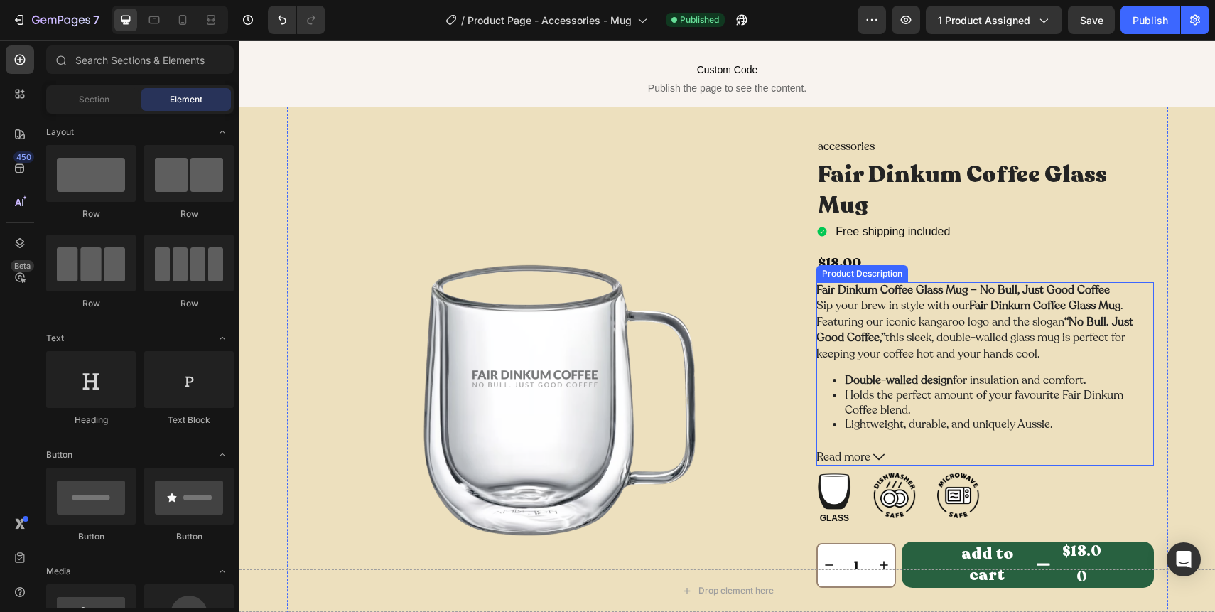
scroll to position [54, 0]
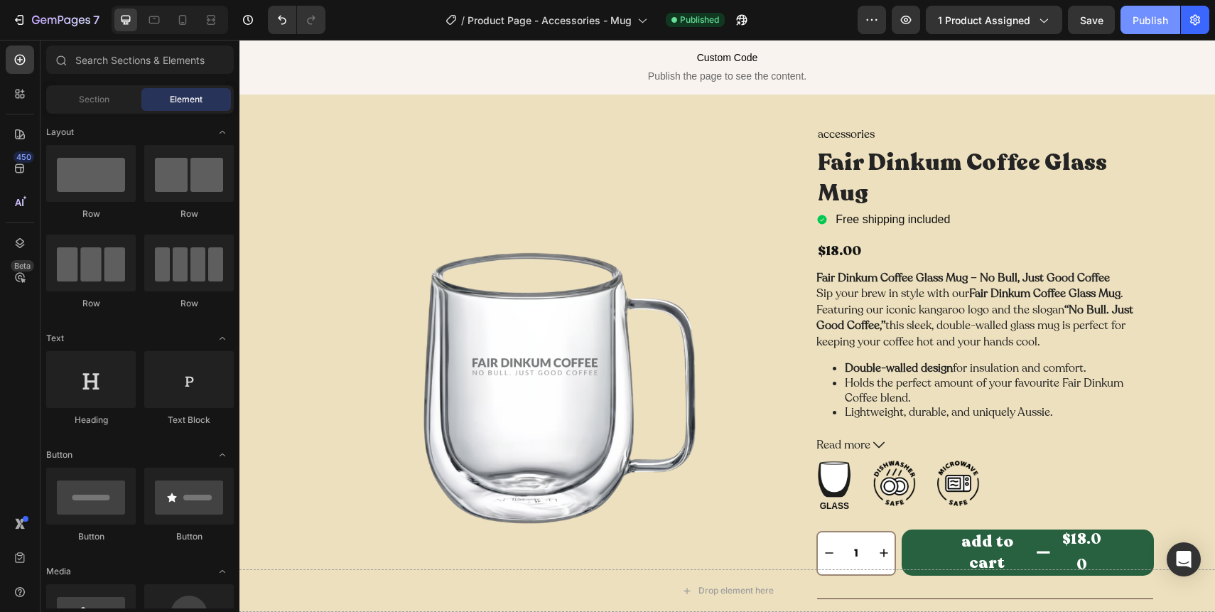
click at [1158, 28] on button "Publish" at bounding box center [1150, 20] width 60 height 28
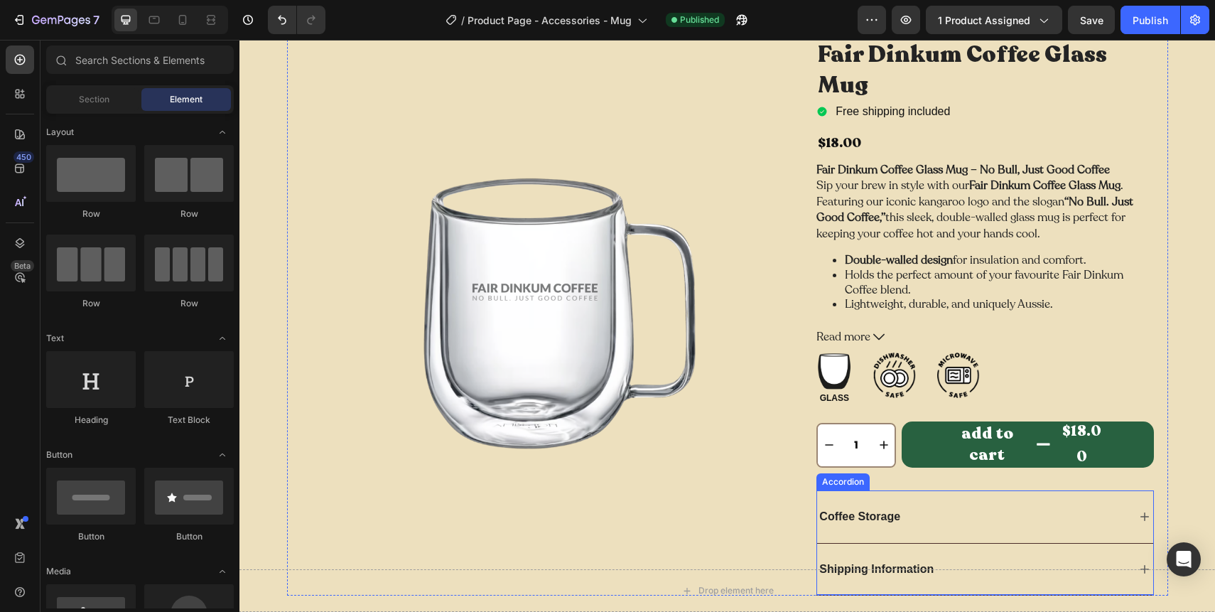
scroll to position [0, 0]
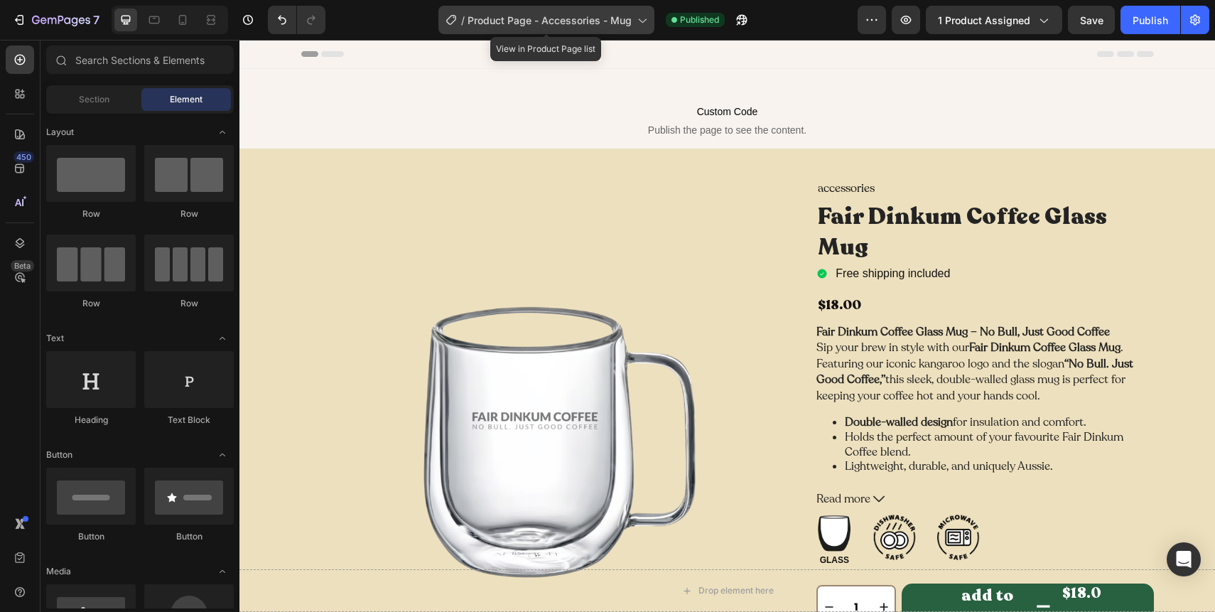
click at [564, 14] on span "Product Page - Accessories - Mug" at bounding box center [549, 20] width 164 height 15
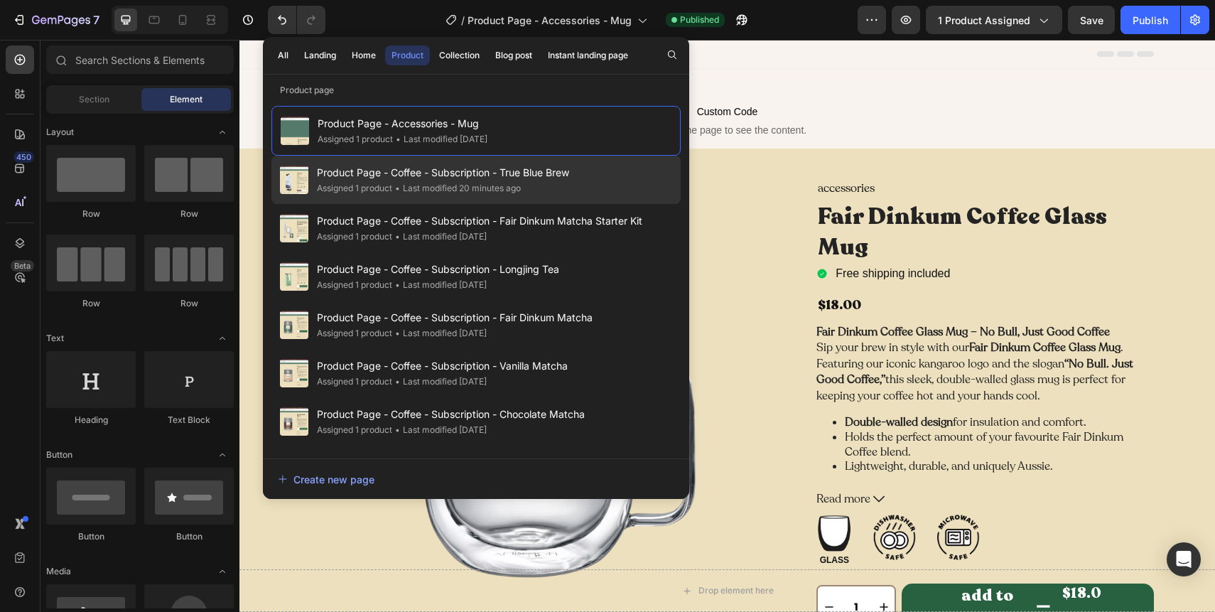
click at [521, 162] on div "Product Page - Coffee - Subscription - True Blue Brew Assigned 1 product • Last…" at bounding box center [475, 180] width 409 height 48
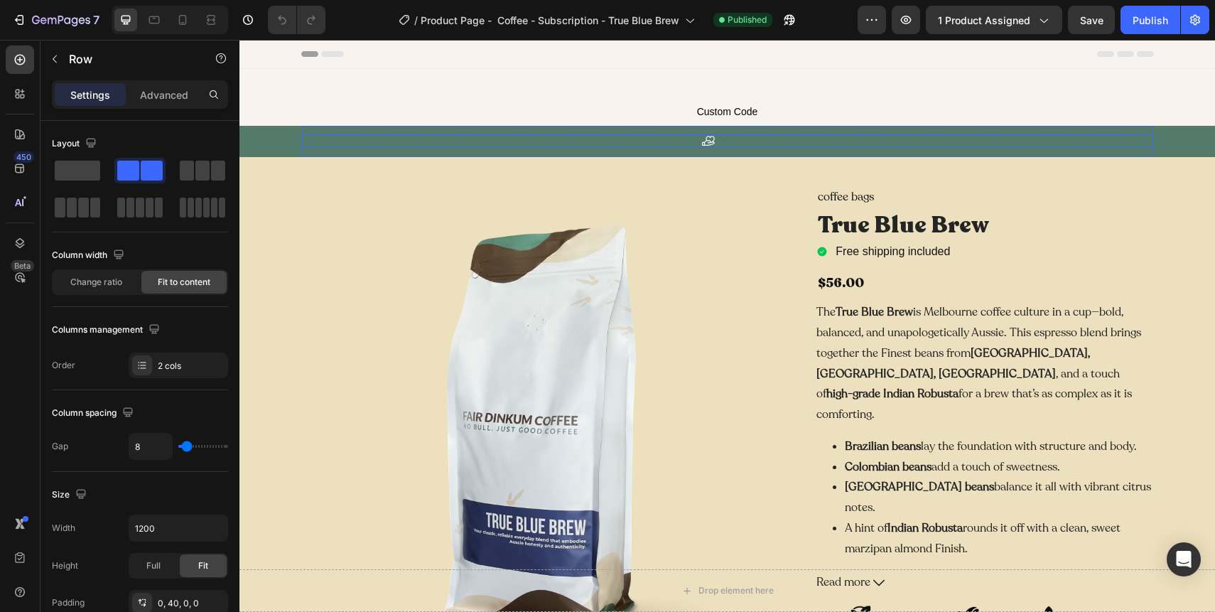
click at [760, 141] on div "Icon Text Block Row" at bounding box center [727, 140] width 852 height 13
click at [330, 142] on div "Icon Text Block Row 0" at bounding box center [727, 140] width 852 height 13
click at [271, 139] on div "Icon Text Block Row 0 Carousel" at bounding box center [726, 141] width 975 height 31
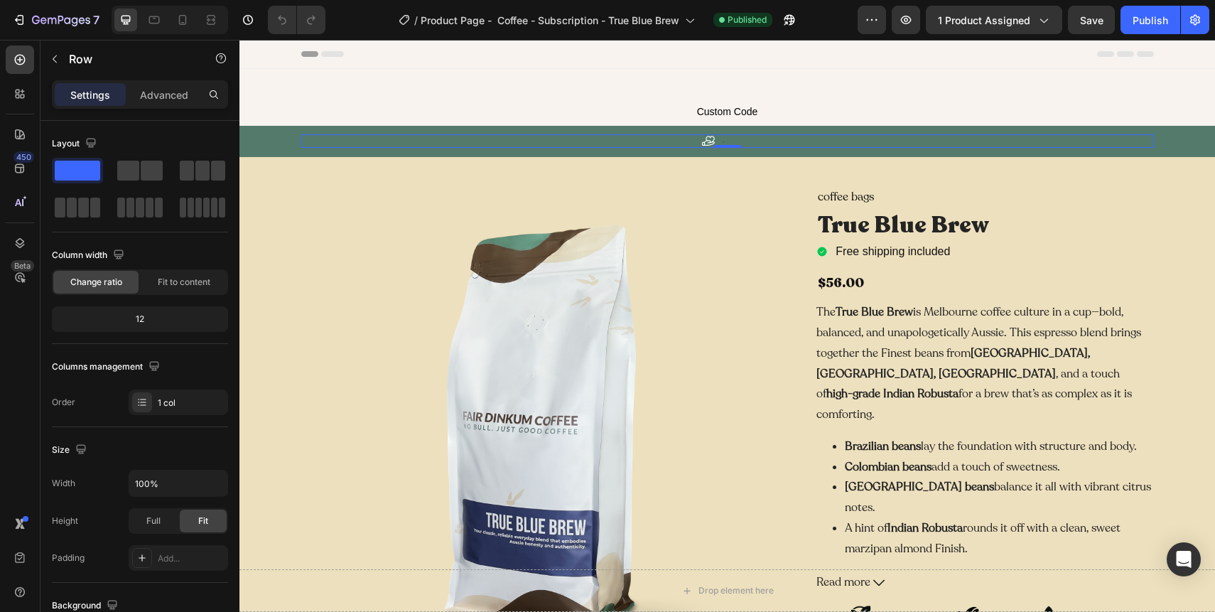
click at [328, 139] on div "Icon Text Block Row 0" at bounding box center [727, 140] width 852 height 13
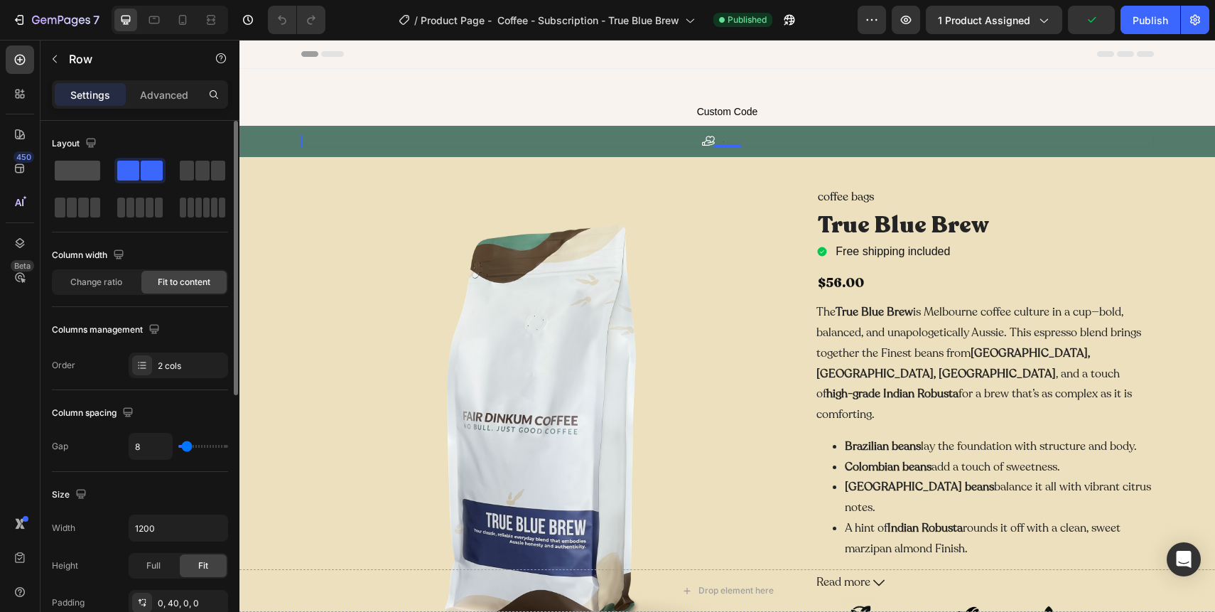
click at [82, 173] on span at bounding box center [77, 171] width 45 height 20
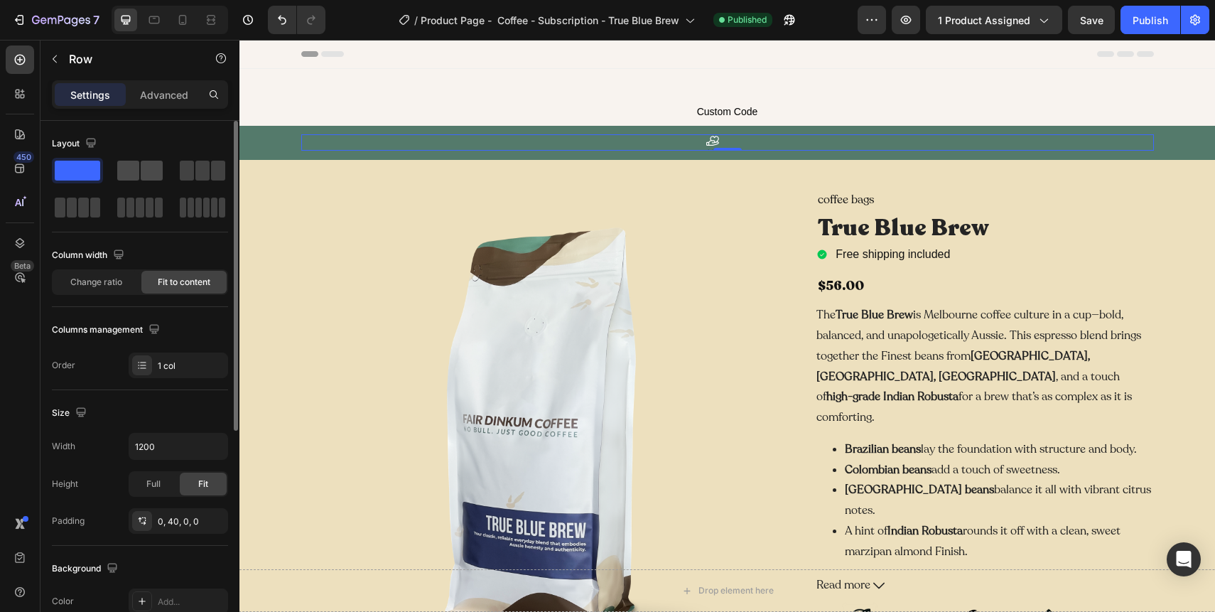
click at [132, 171] on span at bounding box center [128, 171] width 22 height 20
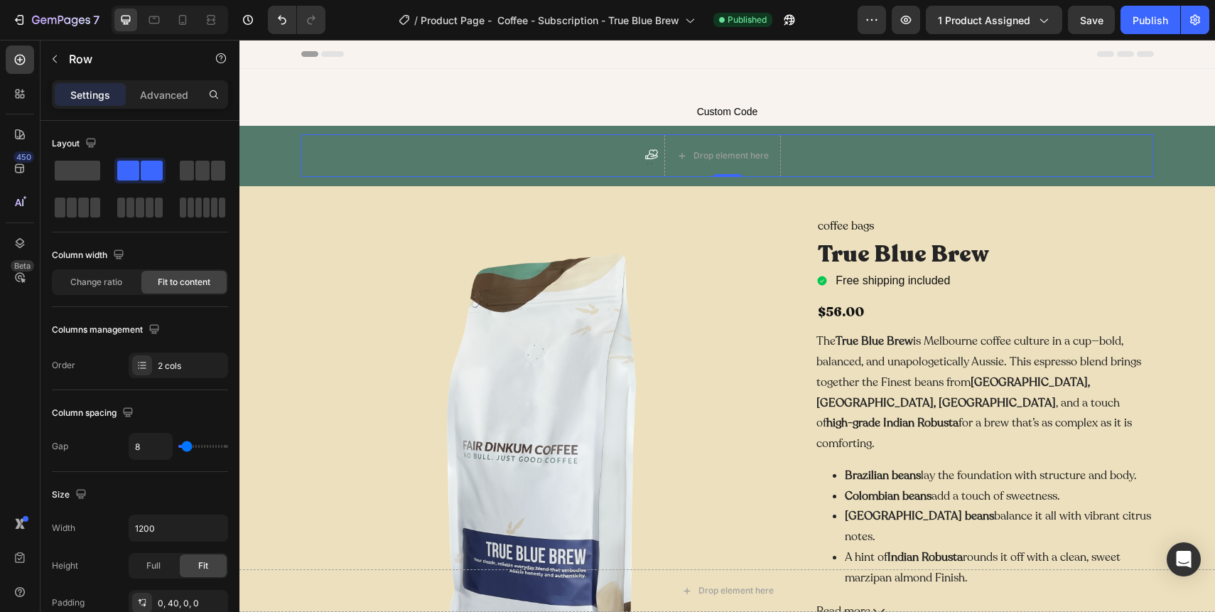
click at [588, 156] on div "Icon Text Block Drop element here Row 0" at bounding box center [727, 155] width 852 height 43
click at [75, 178] on span at bounding box center [77, 171] width 45 height 20
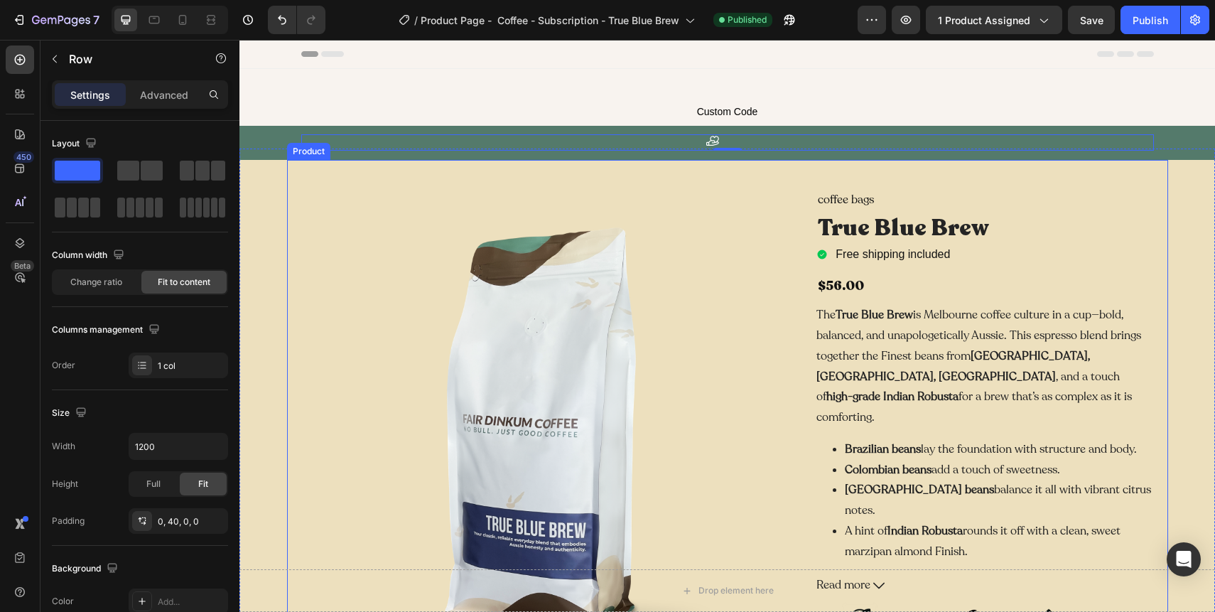
click at [327, 190] on div "Product Images coffee bags Heading True Blue Brew Product Title Free shipping i…" at bounding box center [727, 602] width 881 height 884
click at [457, 136] on div "Icon Text Block Row" at bounding box center [727, 142] width 852 height 16
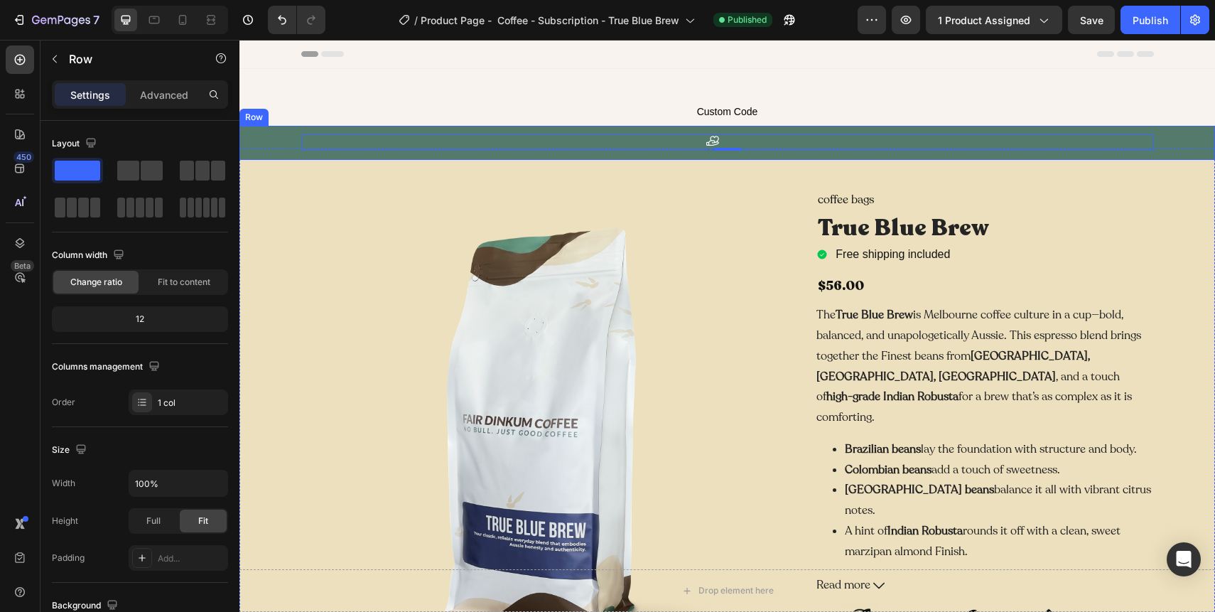
click at [288, 145] on div "Icon Text Block Row 0 Carousel" at bounding box center [726, 143] width 975 height 34
click at [338, 141] on div "Icon Text Block Row 0" at bounding box center [727, 142] width 852 height 16
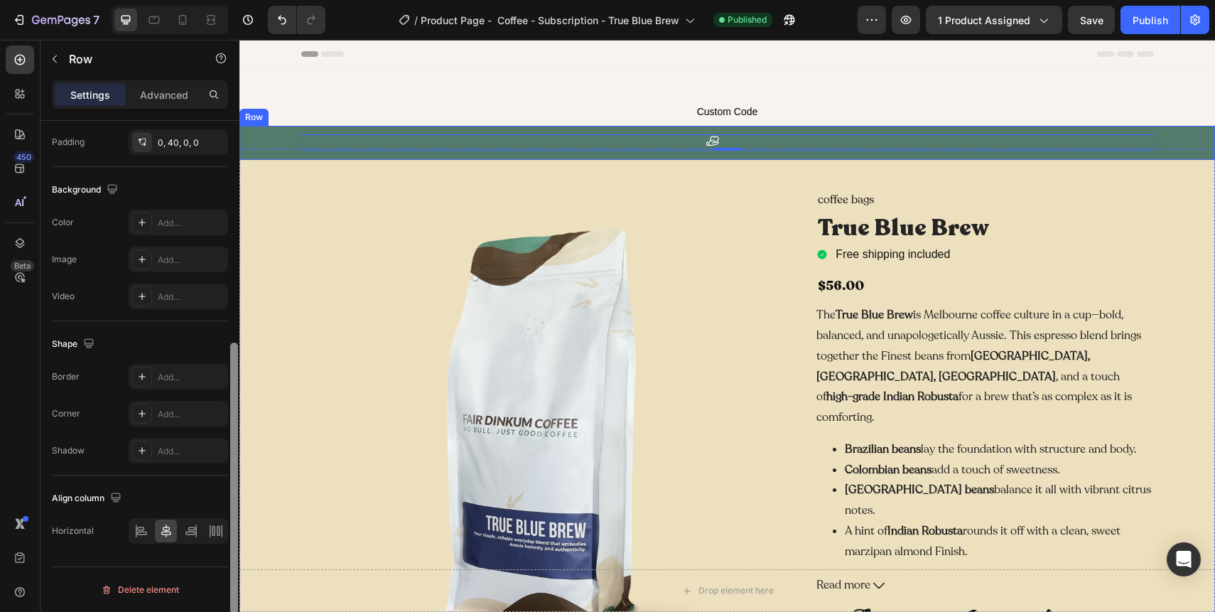
click at [230, 149] on div at bounding box center [234, 386] width 11 height 531
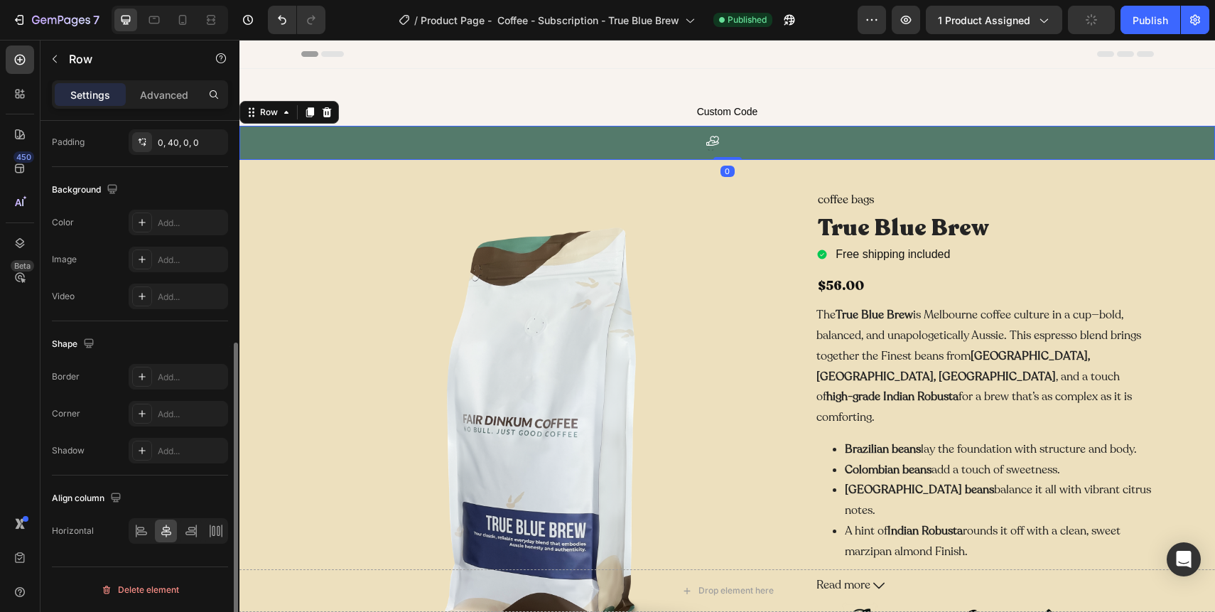
scroll to position [335, 0]
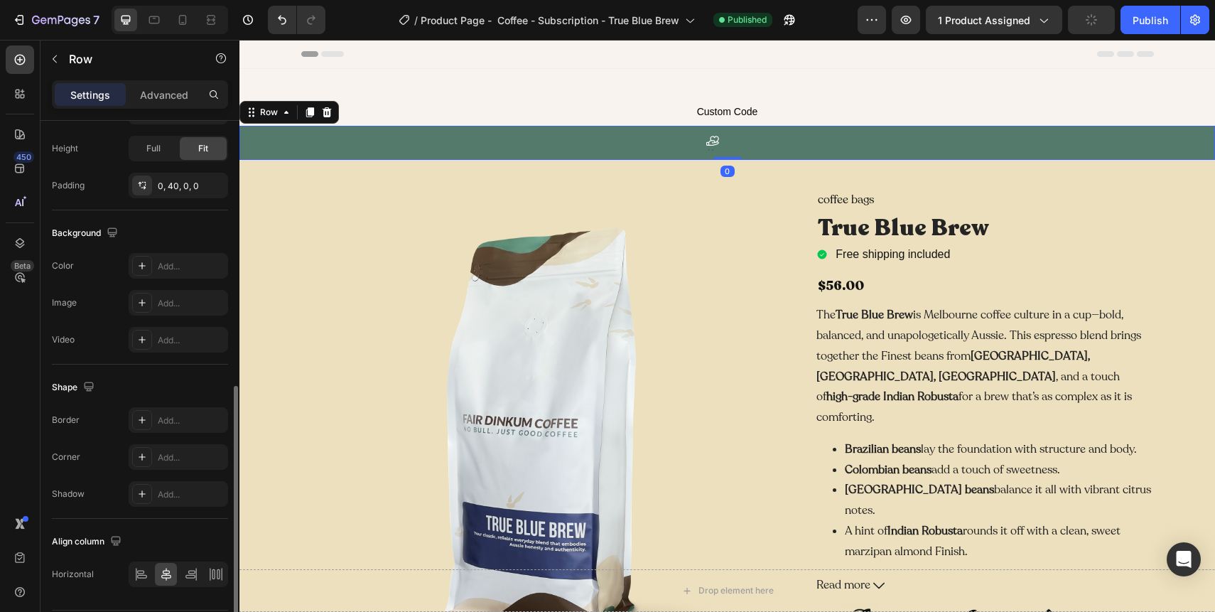
click at [300, 149] on div "Icon Text Block Row Carousel" at bounding box center [726, 143] width 975 height 34
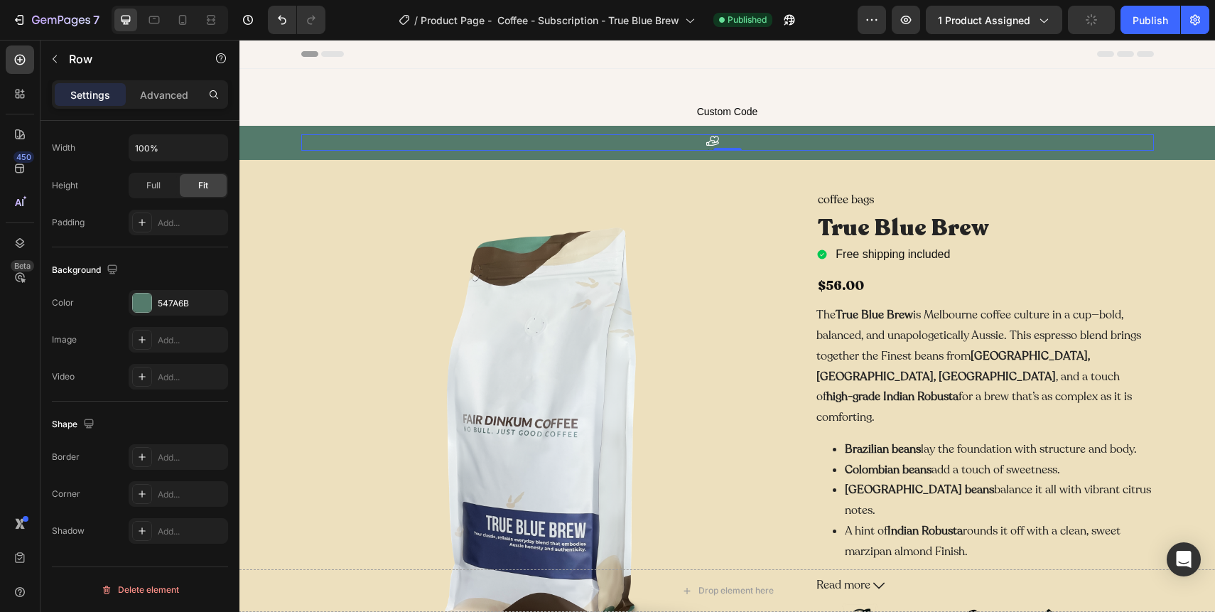
click at [332, 139] on div "Icon Text Block Row 0" at bounding box center [727, 142] width 852 height 16
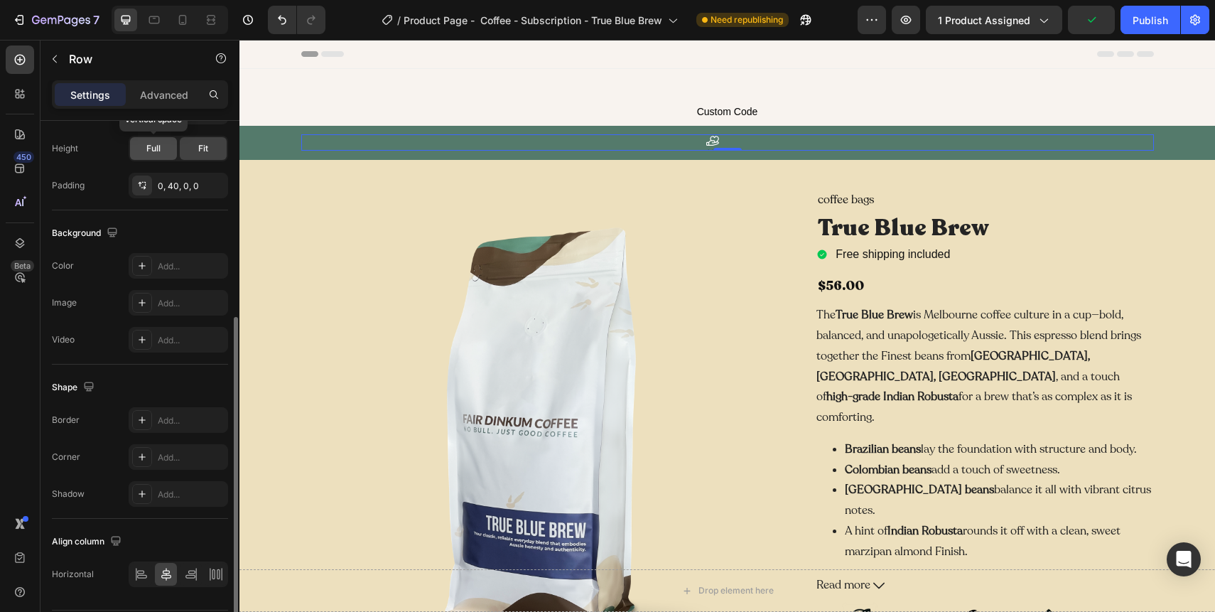
click at [145, 152] on div "Full" at bounding box center [153, 148] width 47 height 23
click at [202, 147] on span "Fit" at bounding box center [203, 148] width 10 height 13
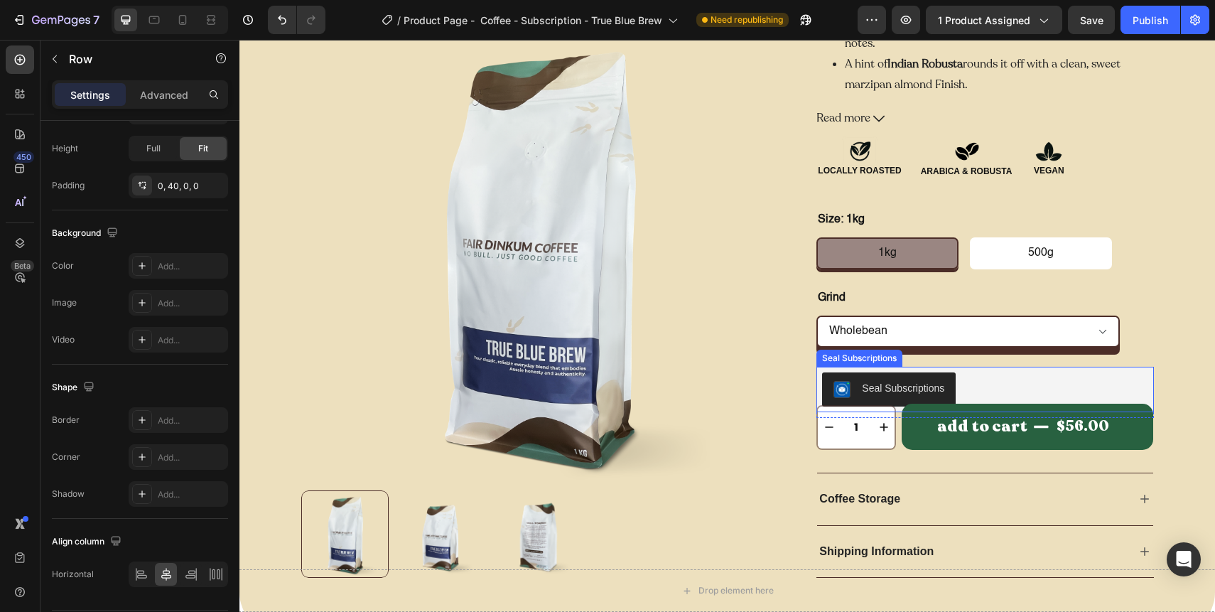
scroll to position [0, 0]
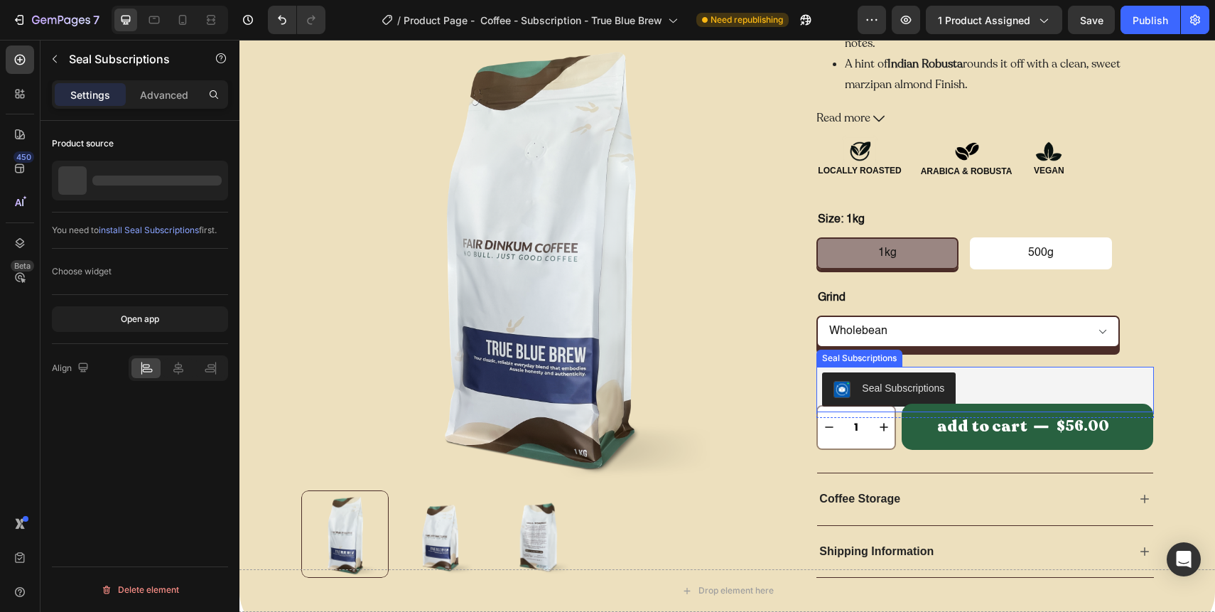
click at [921, 384] on div "Seal Subscriptions" at bounding box center [903, 388] width 82 height 15
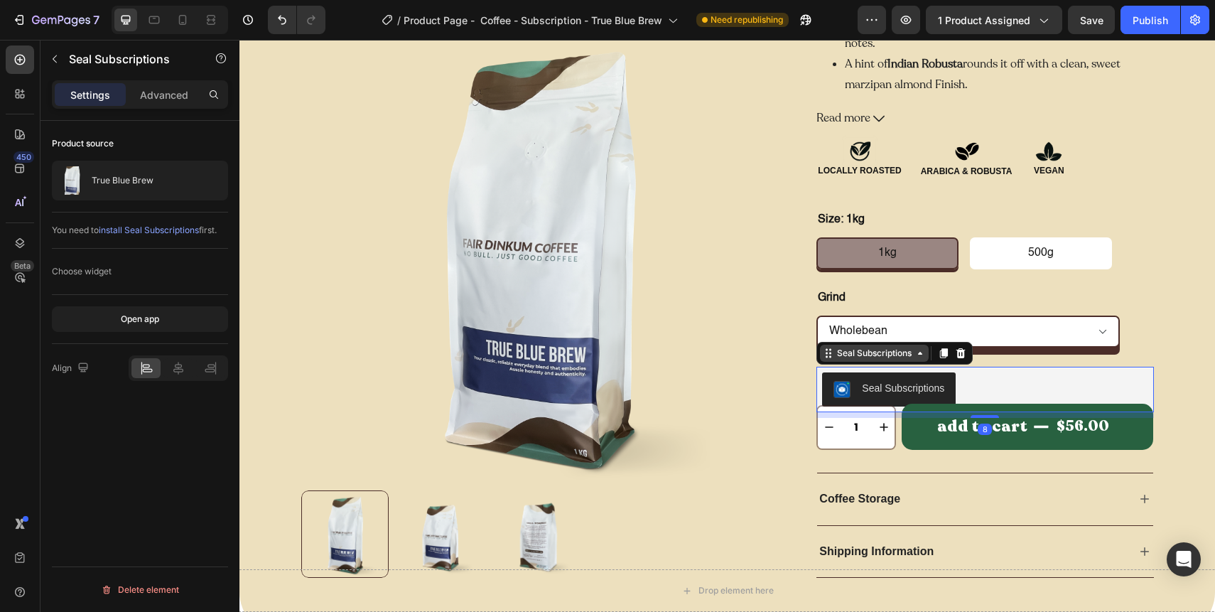
click at [917, 357] on icon at bounding box center [919, 352] width 11 height 11
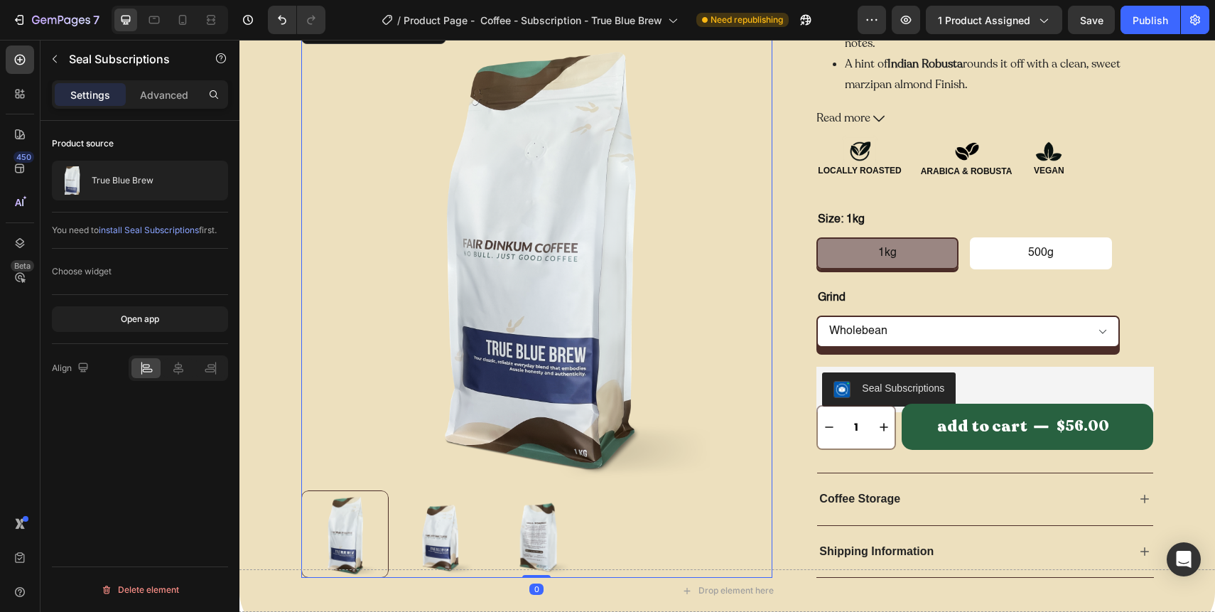
click at [767, 386] on img at bounding box center [537, 254] width 472 height 472
click at [990, 381] on div "Seal Subscriptions" at bounding box center [984, 389] width 325 height 34
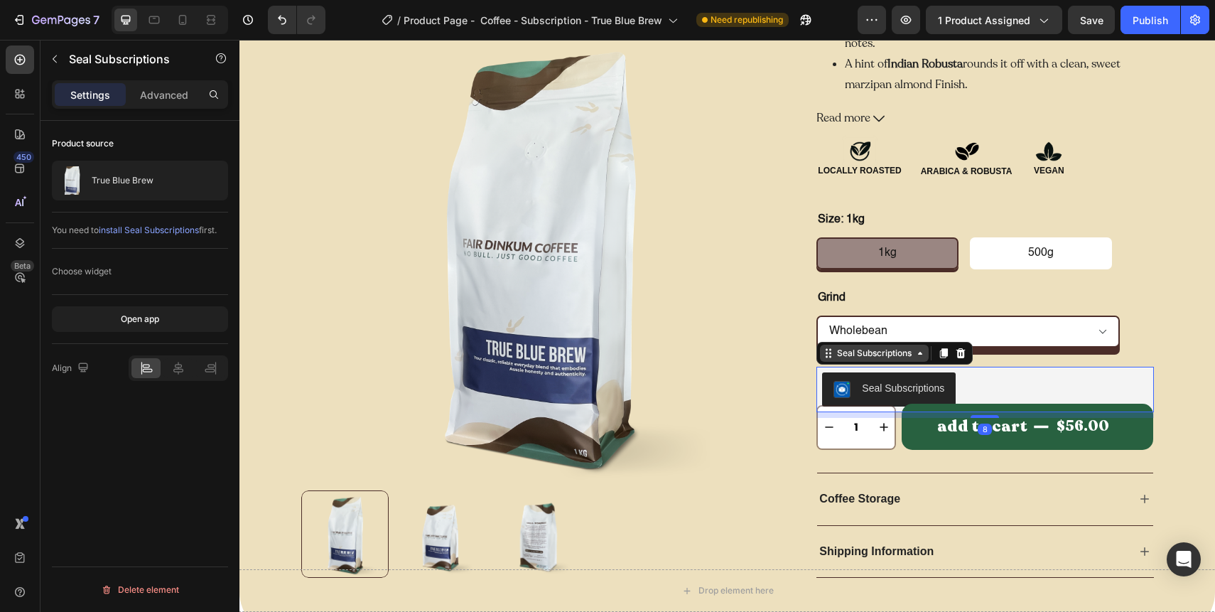
click at [872, 360] on div "Seal Subscriptions" at bounding box center [874, 353] width 109 height 17
click at [857, 359] on div "Seal Subscriptions" at bounding box center [874, 353] width 109 height 17
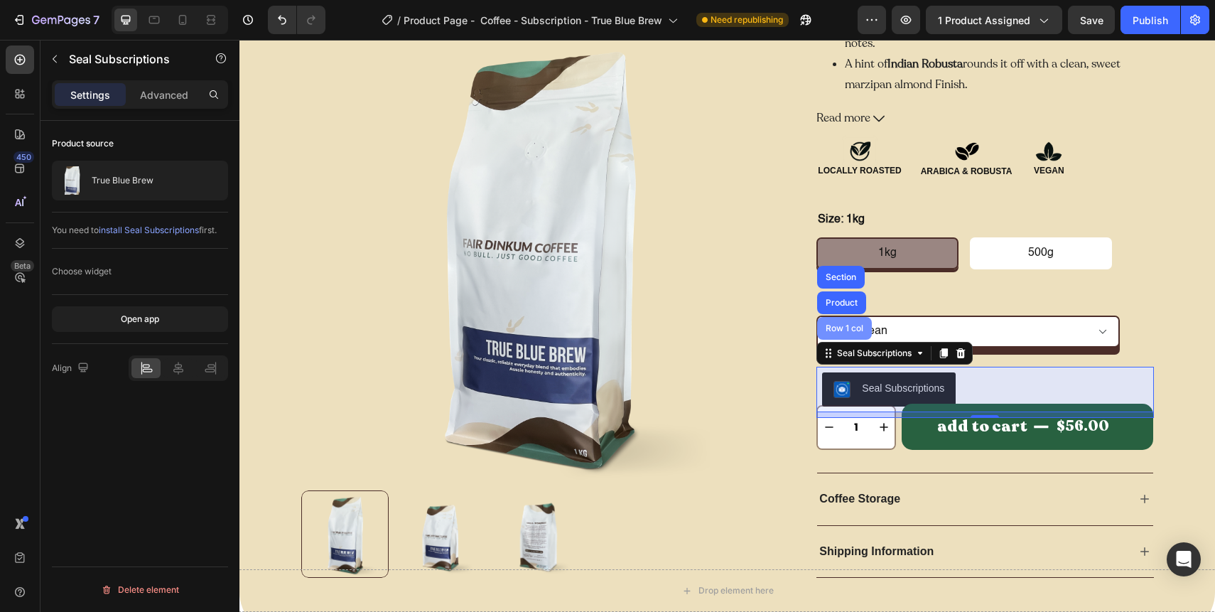
click at [845, 331] on div "Row 1 col" at bounding box center [844, 328] width 43 height 9
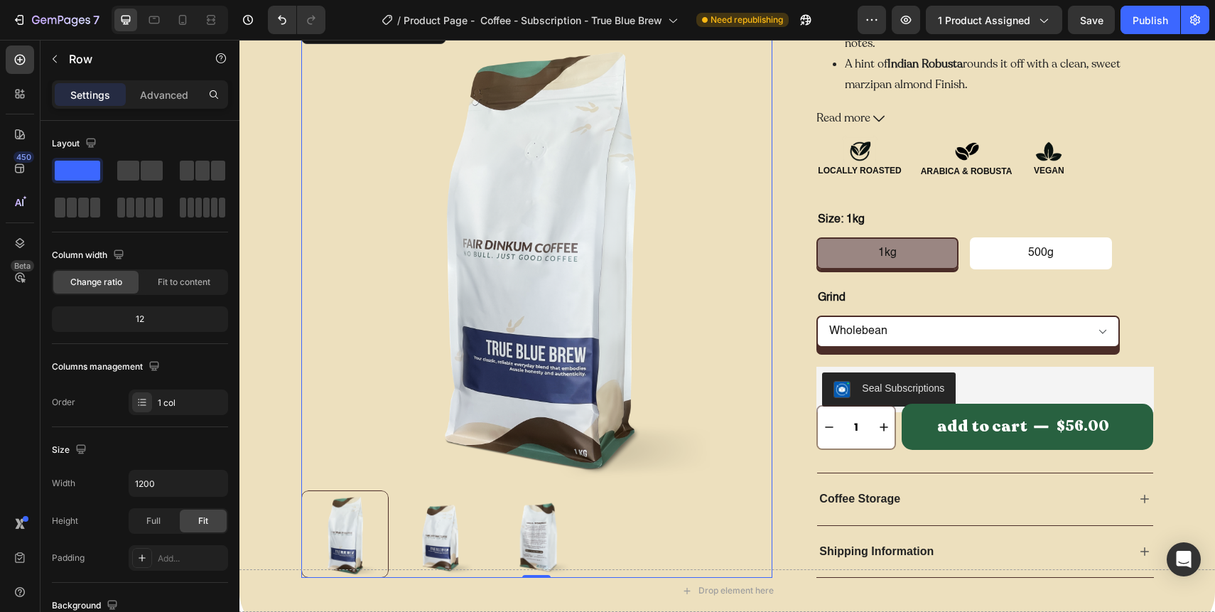
click at [759, 453] on img at bounding box center [537, 254] width 472 height 472
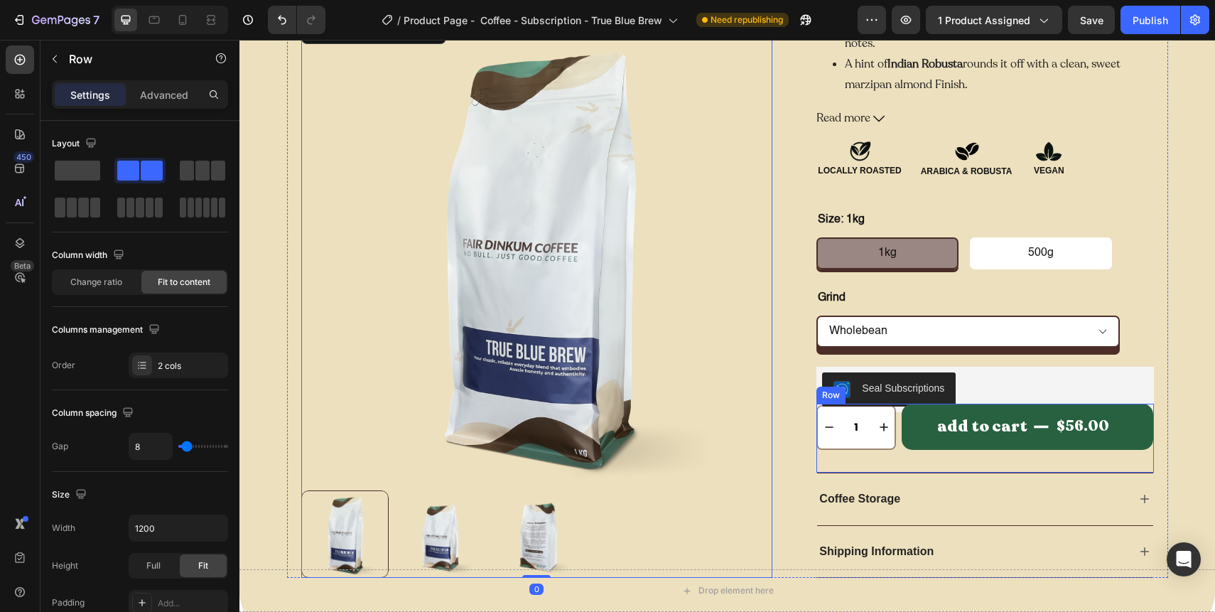
click at [919, 470] on div "add to cart $56.00 Add to Cart" at bounding box center [1026, 437] width 251 height 69
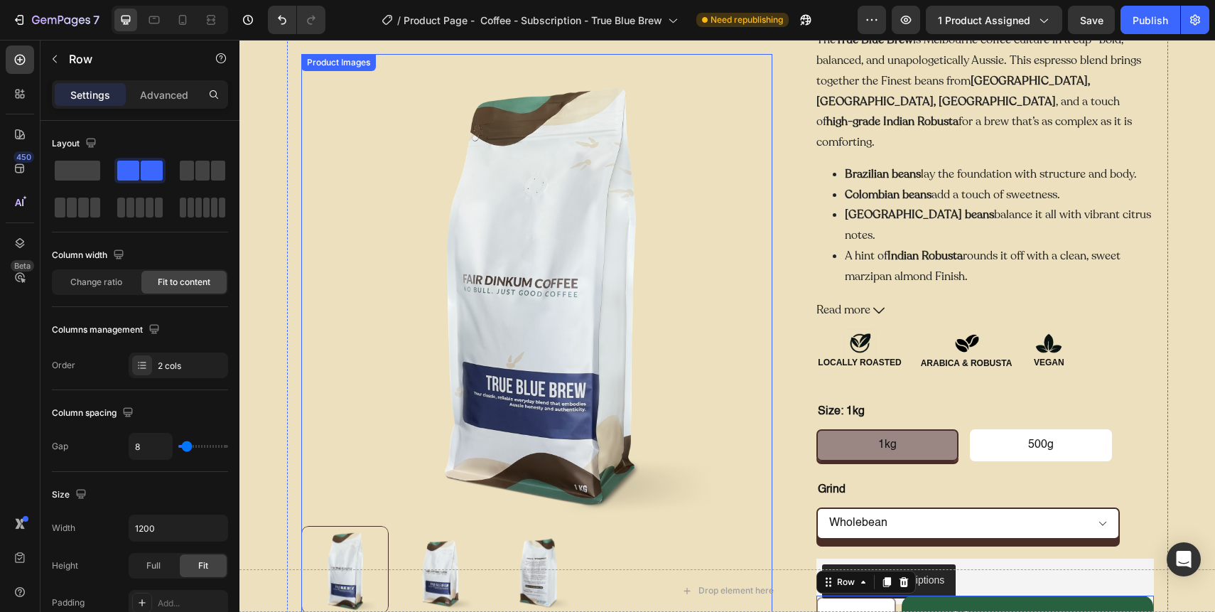
scroll to position [281, 0]
